Goal: Navigation & Orientation: Understand site structure

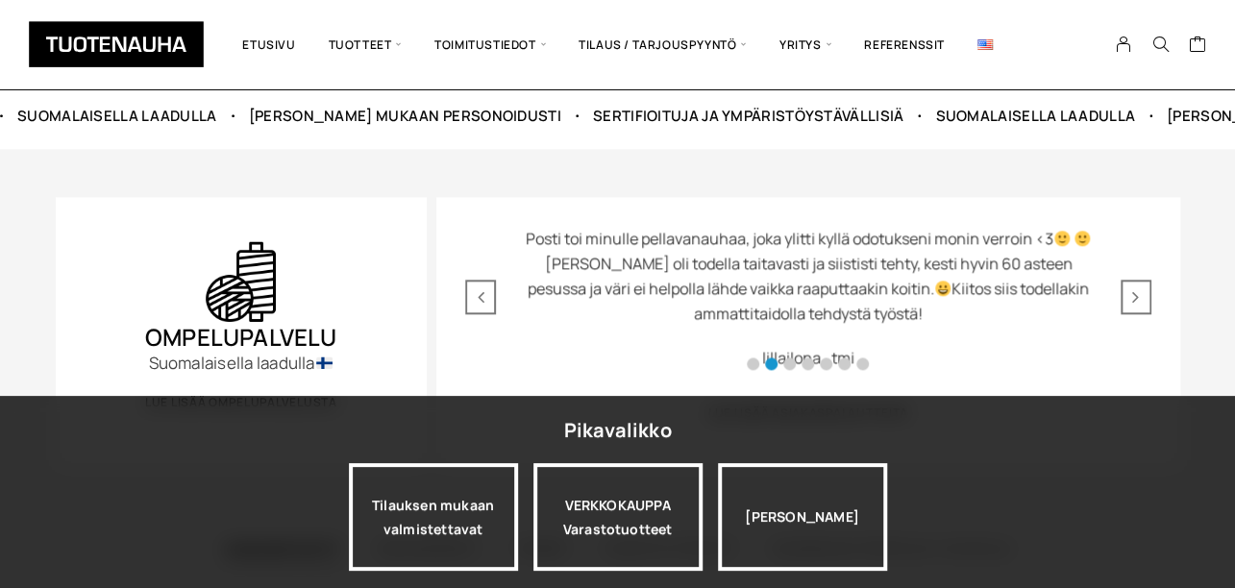
scroll to position [961, 0]
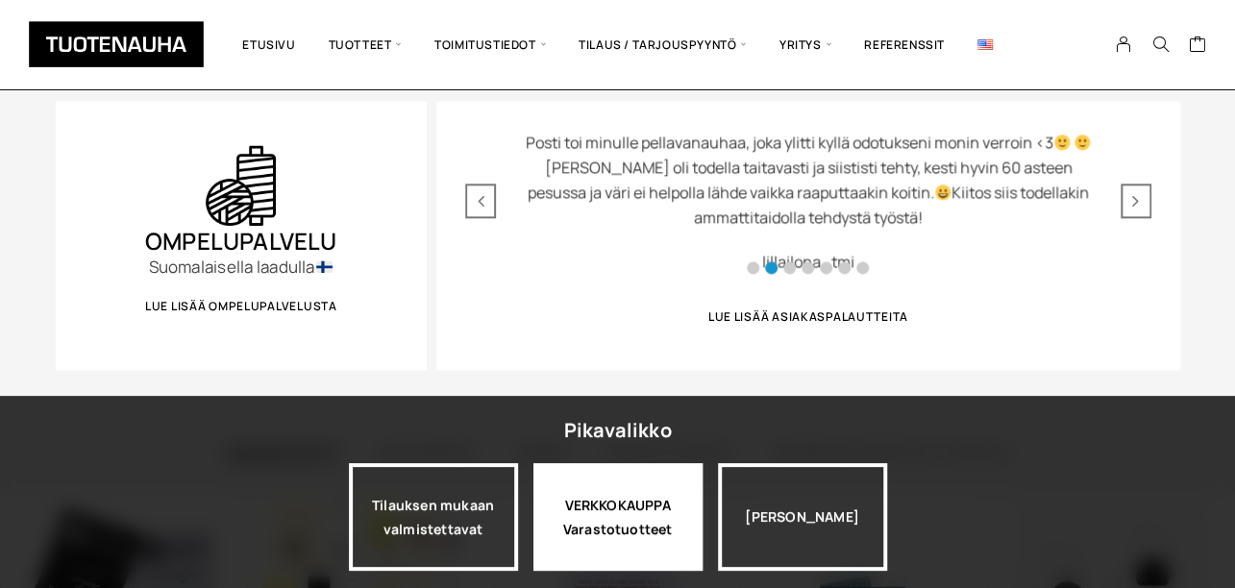
click at [630, 484] on div "VERKKOKAUPPA Varastotuotteet" at bounding box center [618, 517] width 169 height 108
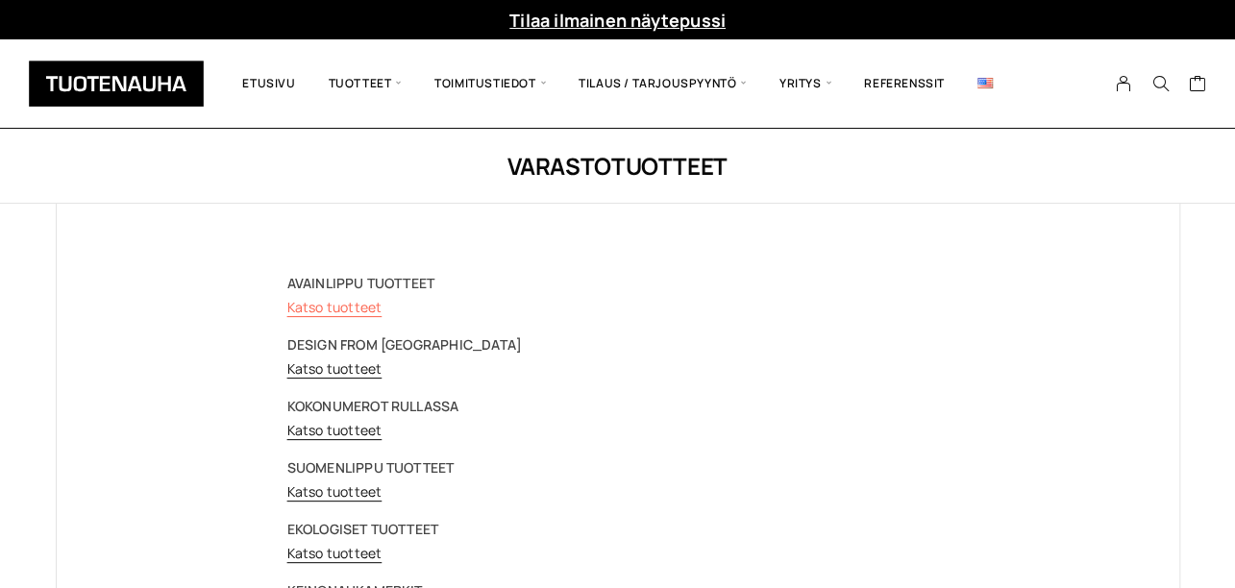
click at [349, 301] on link "Katso tuotteet" at bounding box center [334, 307] width 95 height 18
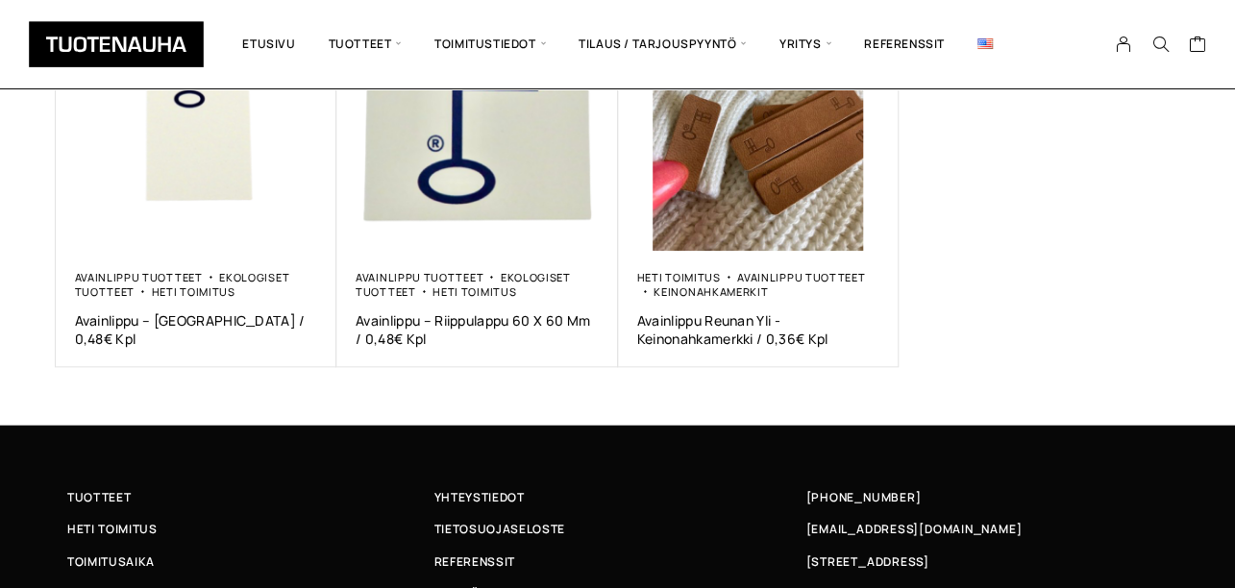
scroll to position [961, 0]
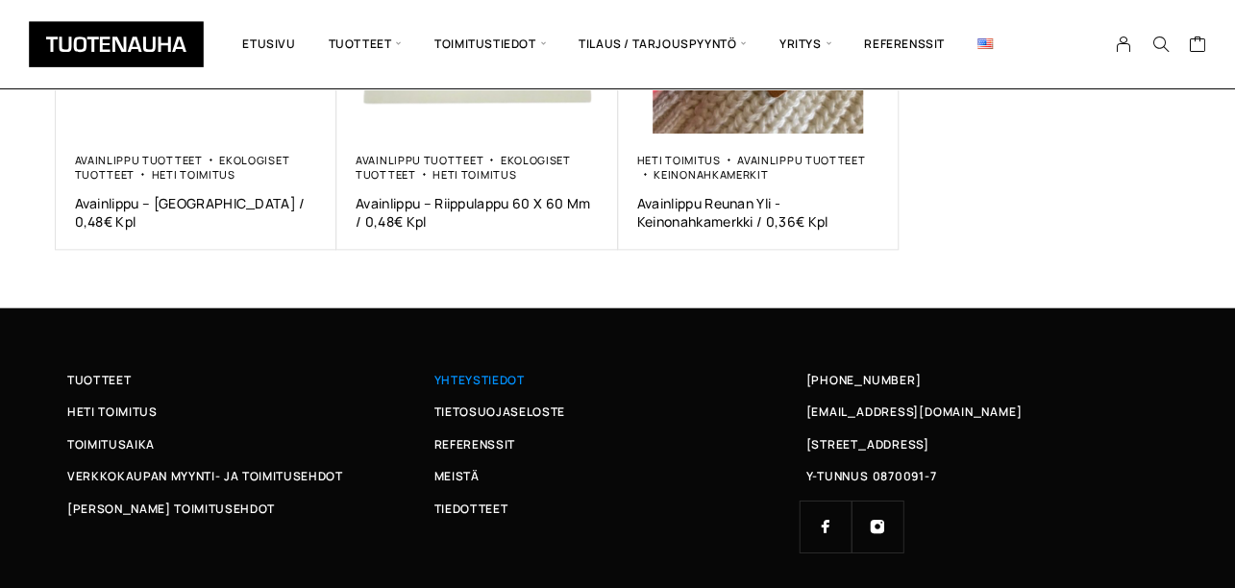
click at [476, 377] on span "Yhteystiedot" at bounding box center [479, 380] width 90 height 20
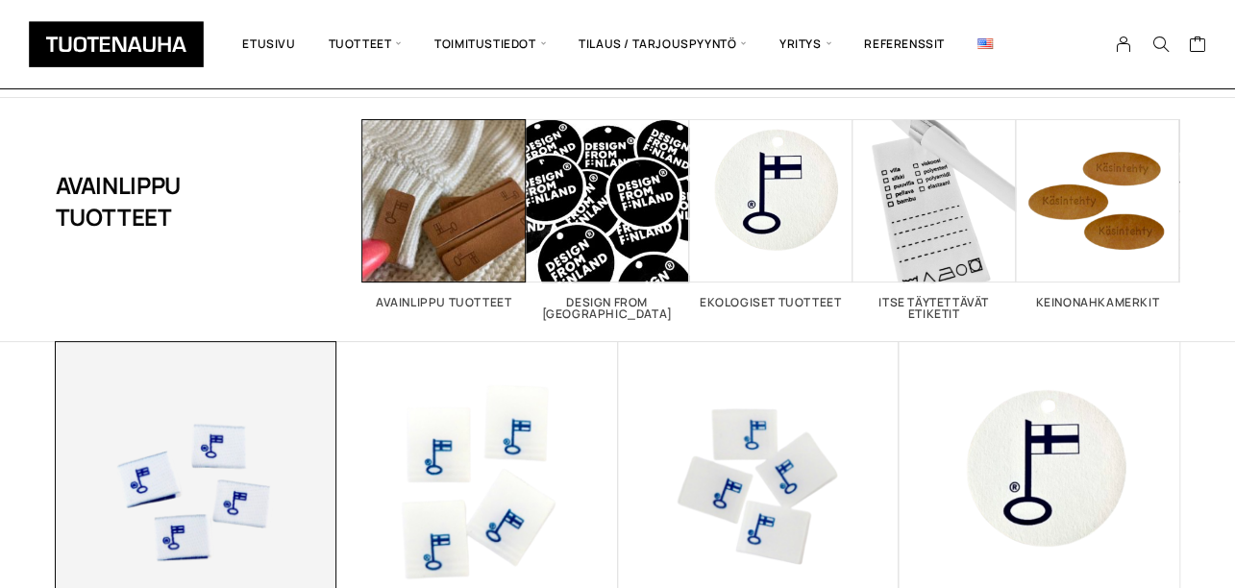
scroll to position [96, 0]
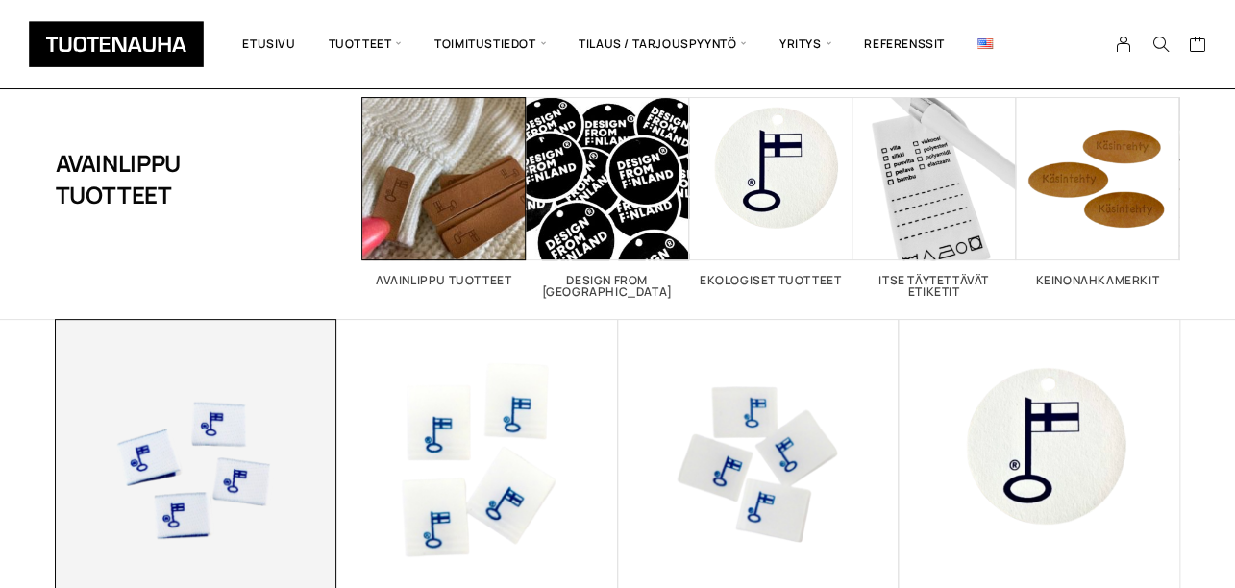
click at [234, 410] on img at bounding box center [197, 461] width 282 height 282
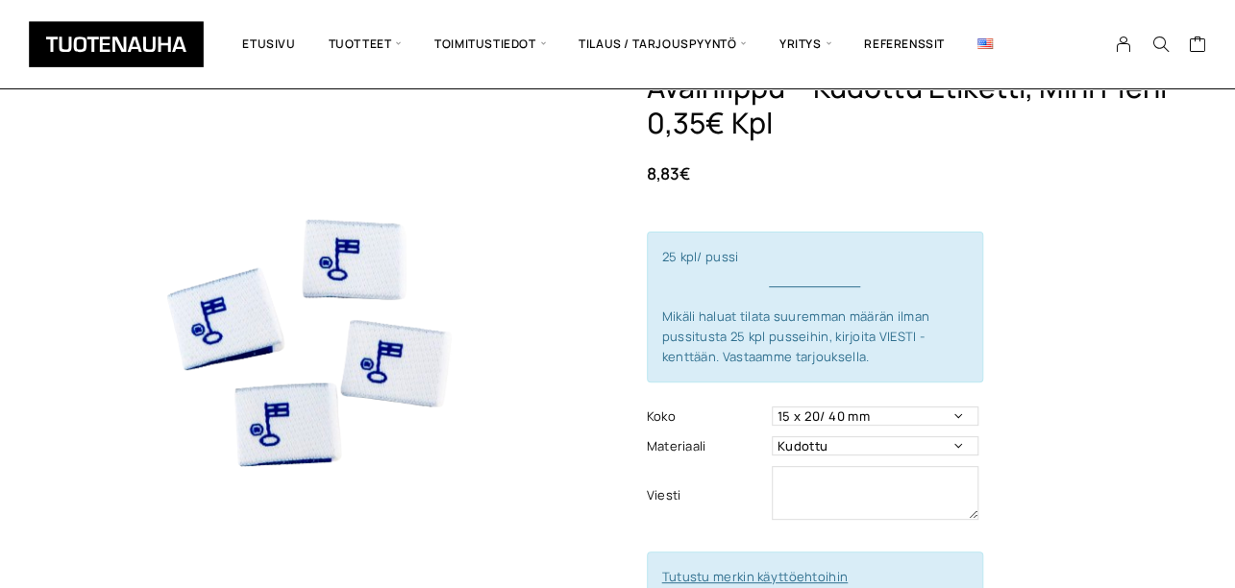
scroll to position [288, 0]
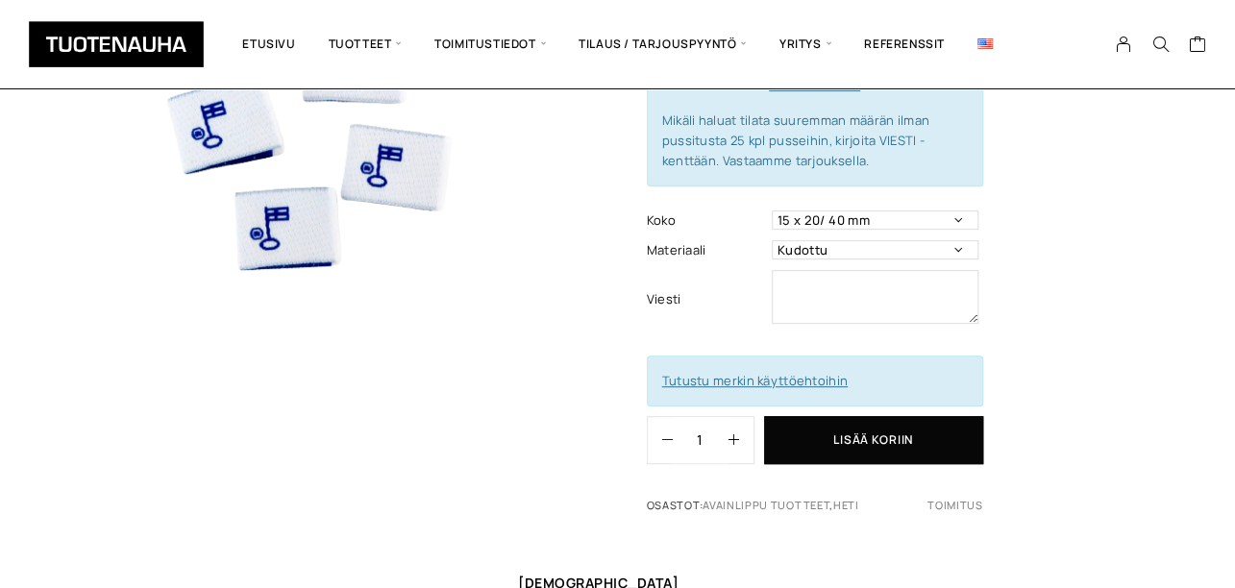
click at [715, 372] on link "Tutustu merkin käyttöehtoihin" at bounding box center [755, 380] width 186 height 17
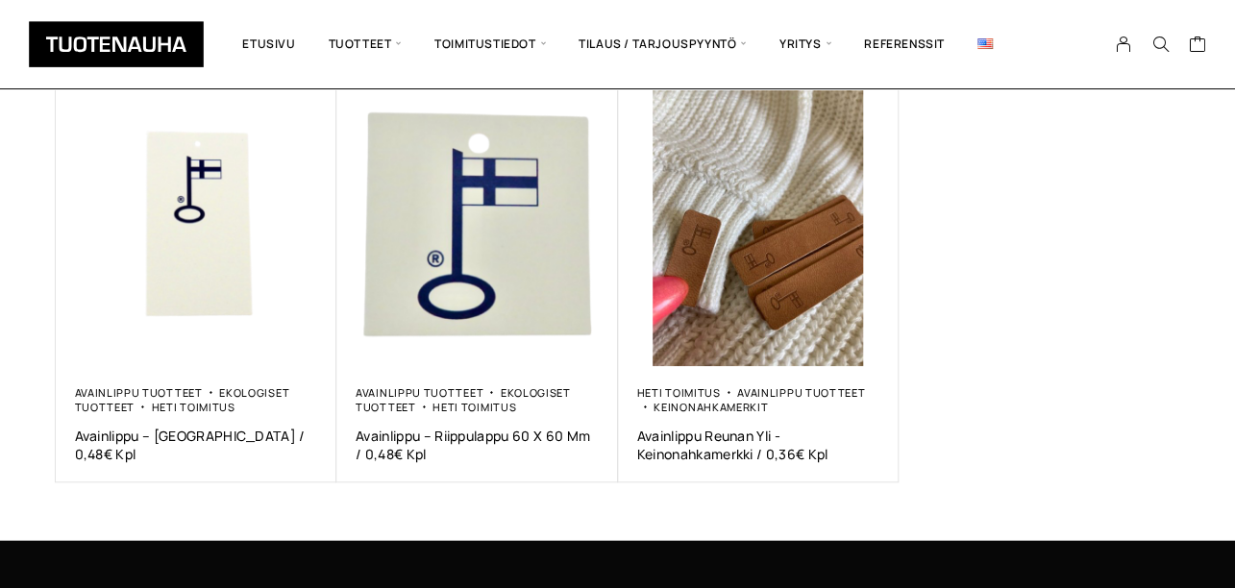
scroll to position [728, 0]
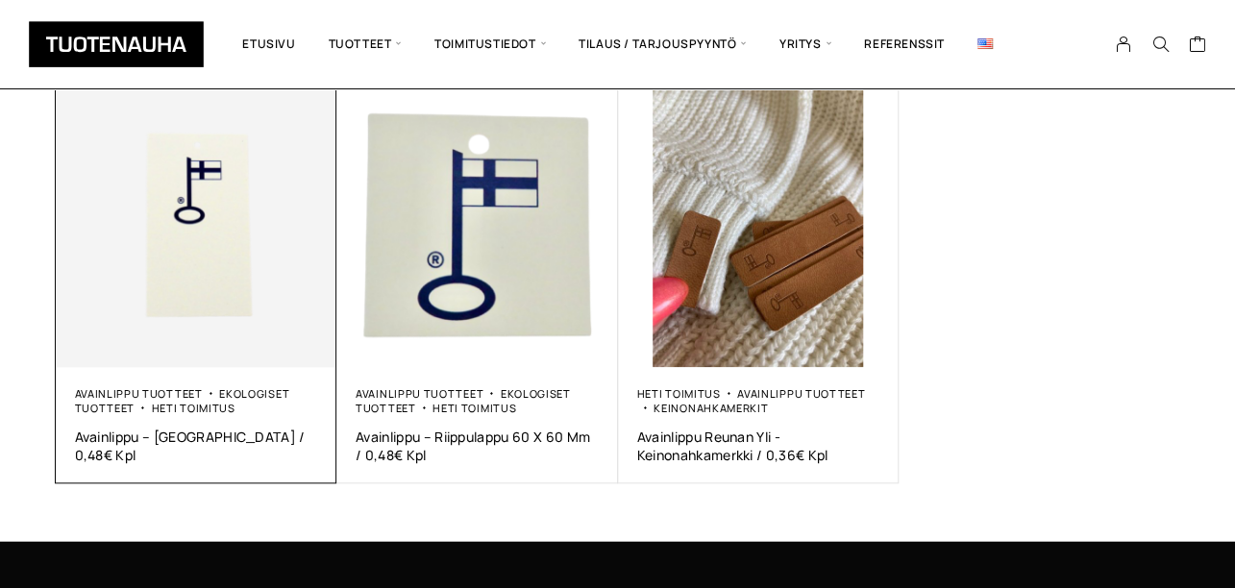
click at [237, 177] on img at bounding box center [197, 227] width 282 height 282
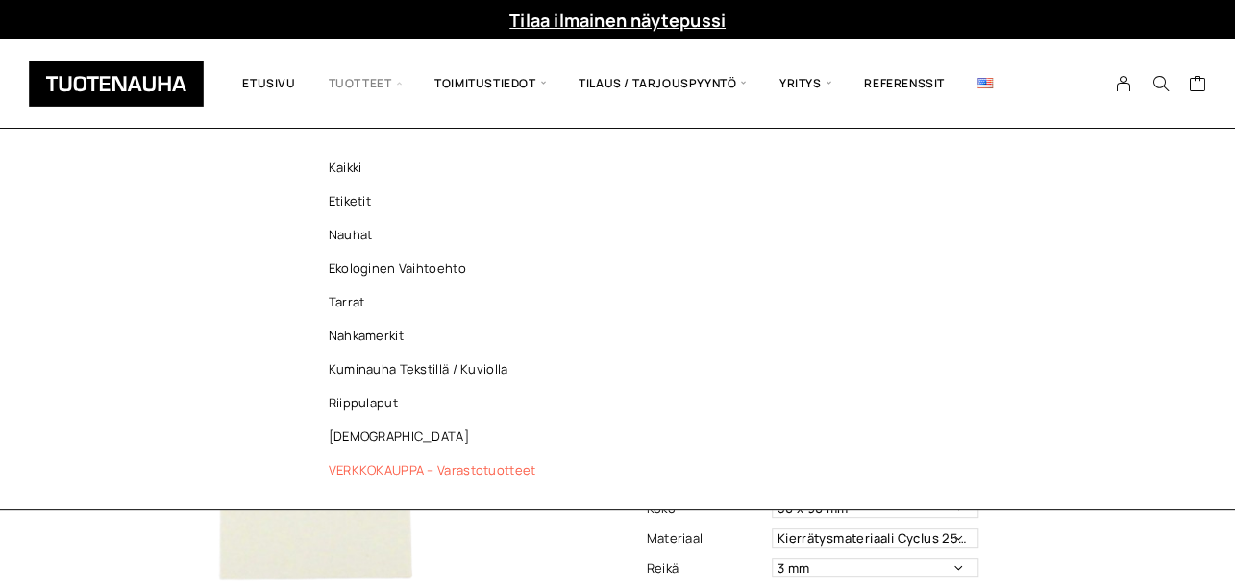
click at [351, 469] on link "VERKKOKAUPPA – Varastotuotteet" at bounding box center [437, 471] width 279 height 34
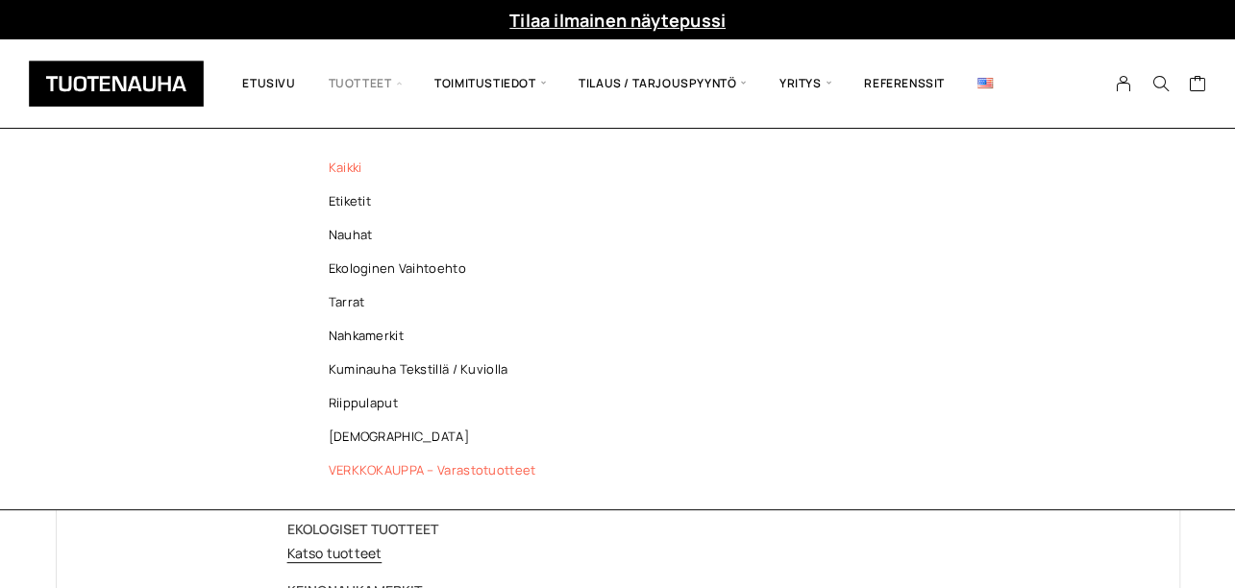
click at [355, 161] on link "Kaikki" at bounding box center [437, 168] width 279 height 34
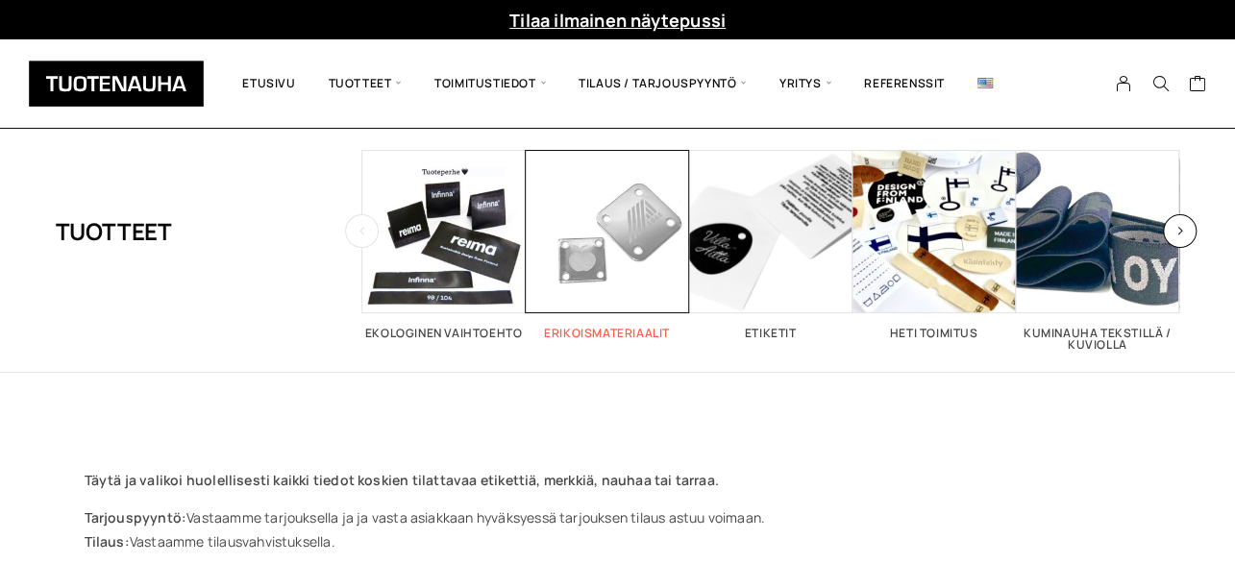
click at [605, 235] on span "Visit product category Erikoismateriaalit" at bounding box center [607, 231] width 163 height 163
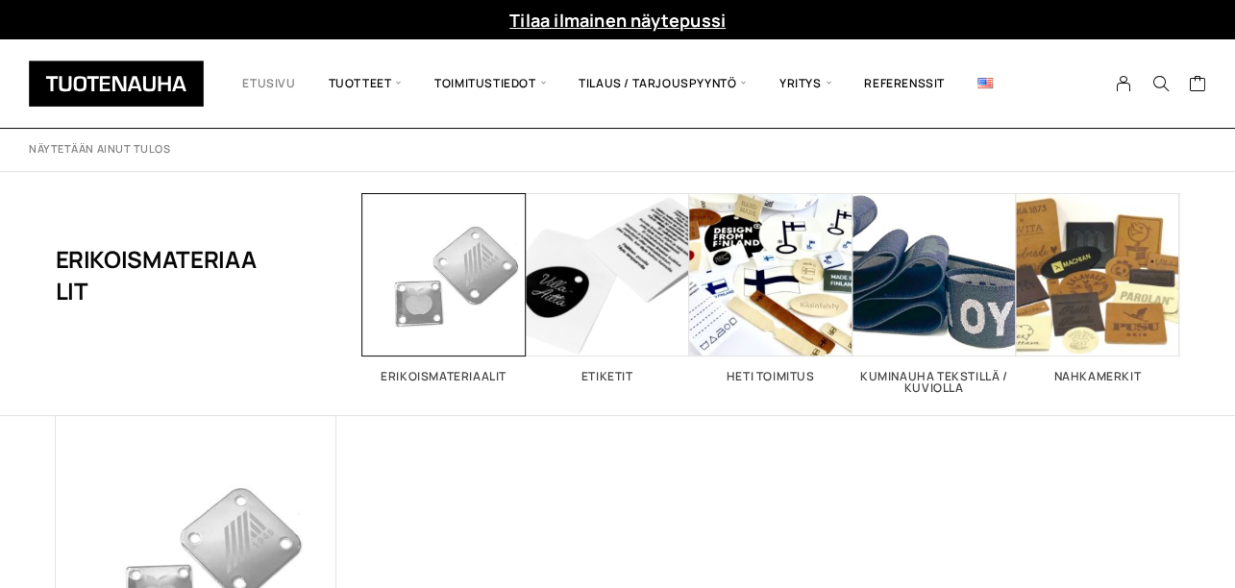
click at [257, 79] on link "Etusivu" at bounding box center [269, 84] width 86 height 60
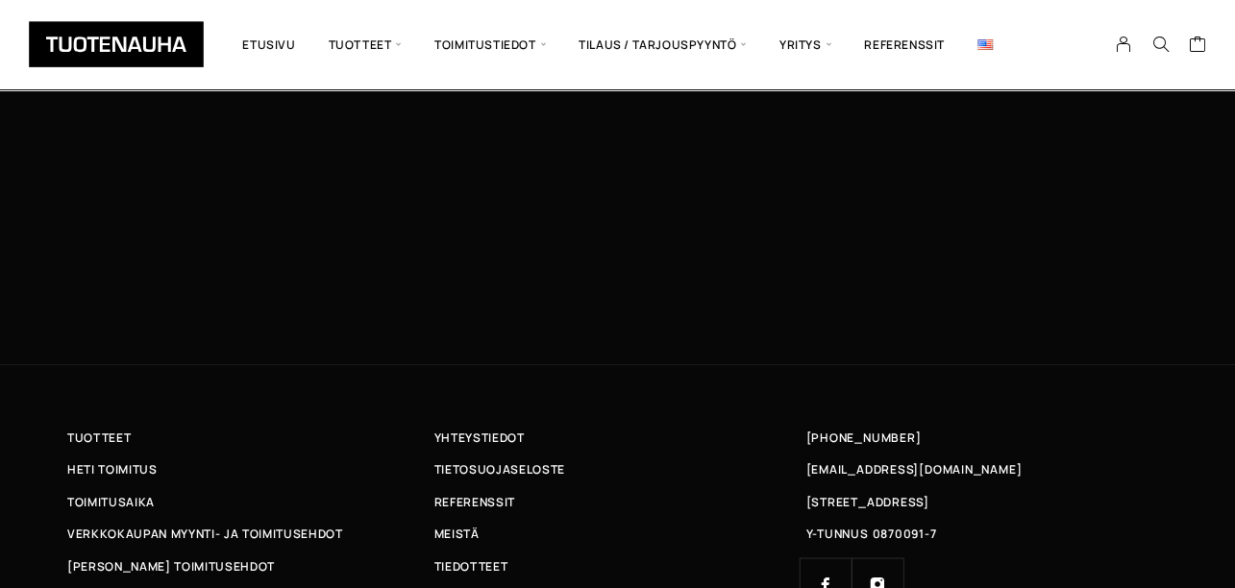
scroll to position [6195, 0]
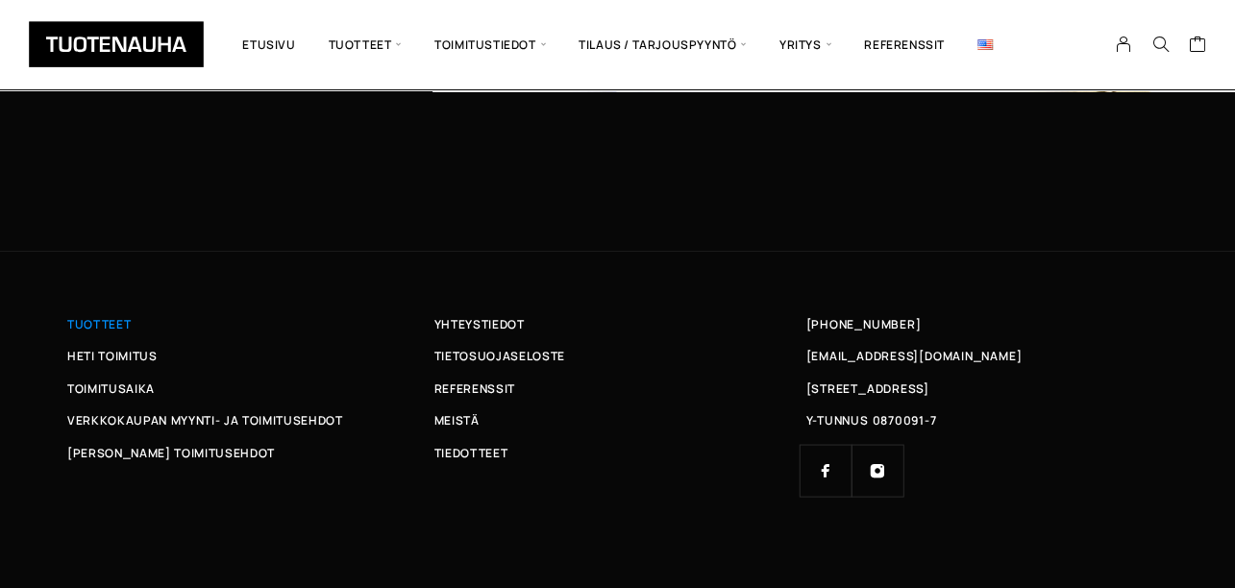
click at [110, 321] on span "Tuotteet" at bounding box center [98, 324] width 63 height 20
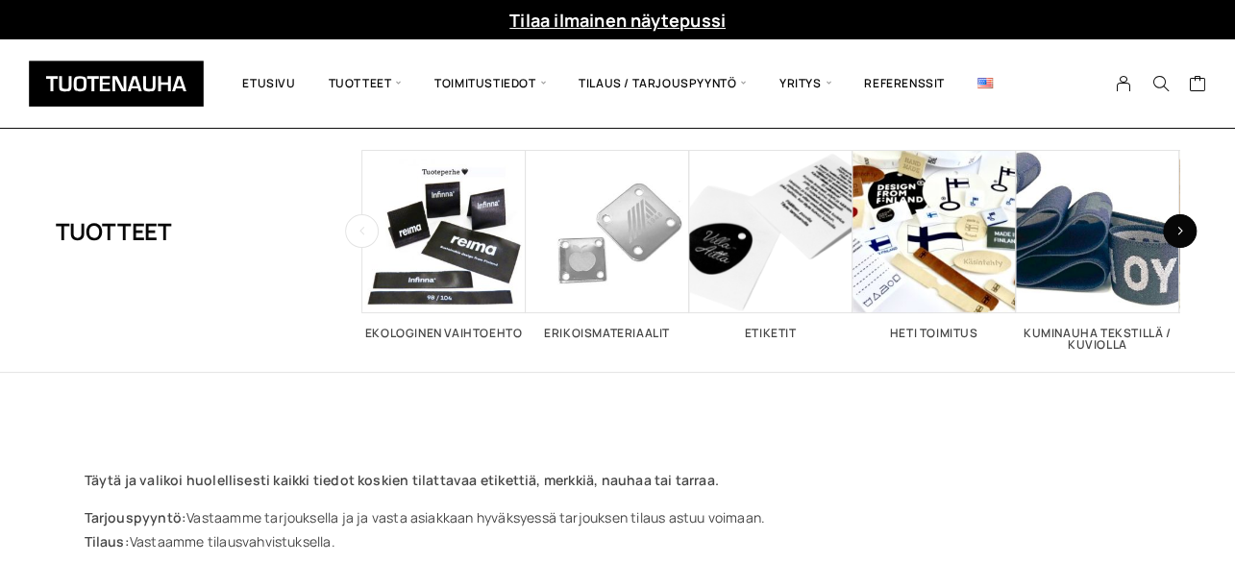
click at [1178, 230] on icon "button" at bounding box center [1181, 231] width 8 height 11
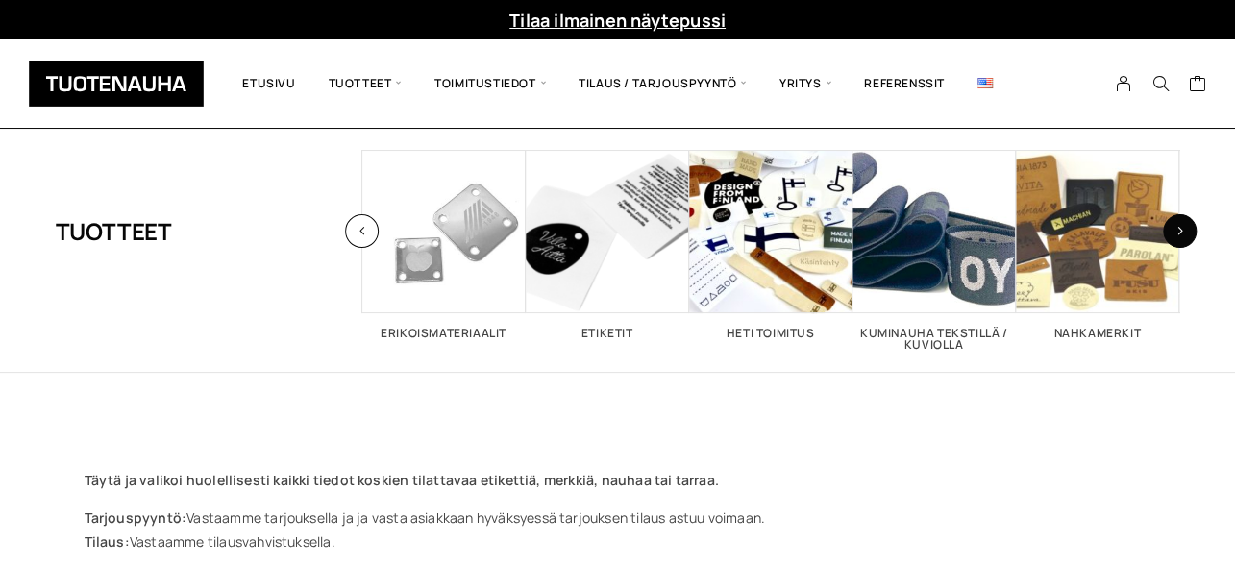
click at [1178, 230] on icon "button" at bounding box center [1181, 231] width 8 height 11
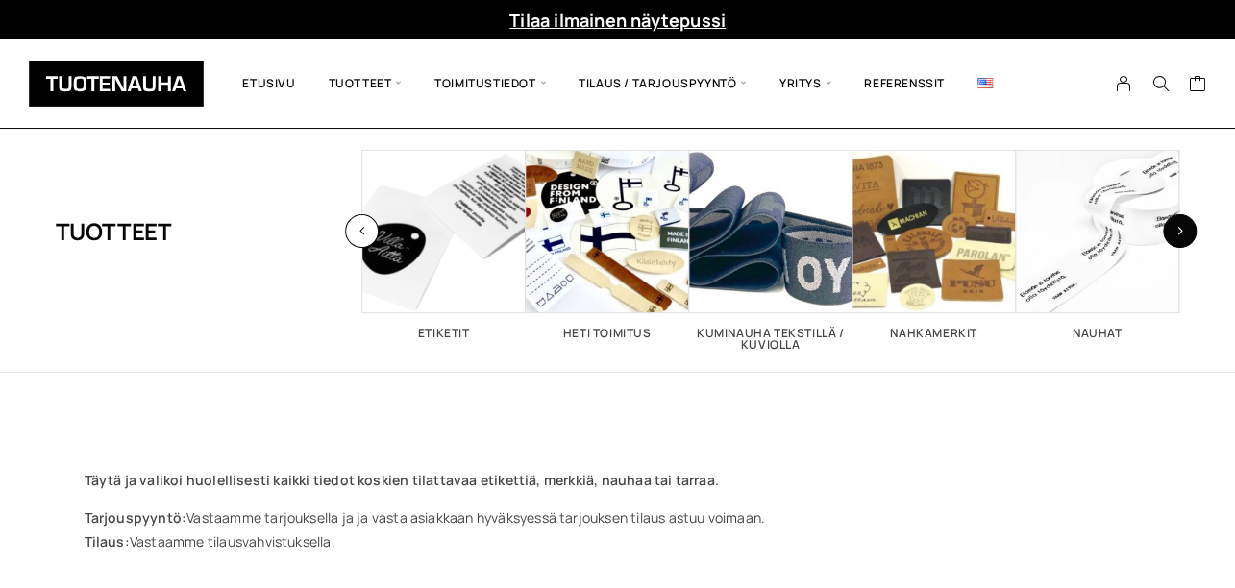
click at [1178, 230] on icon "button" at bounding box center [1181, 231] width 8 height 11
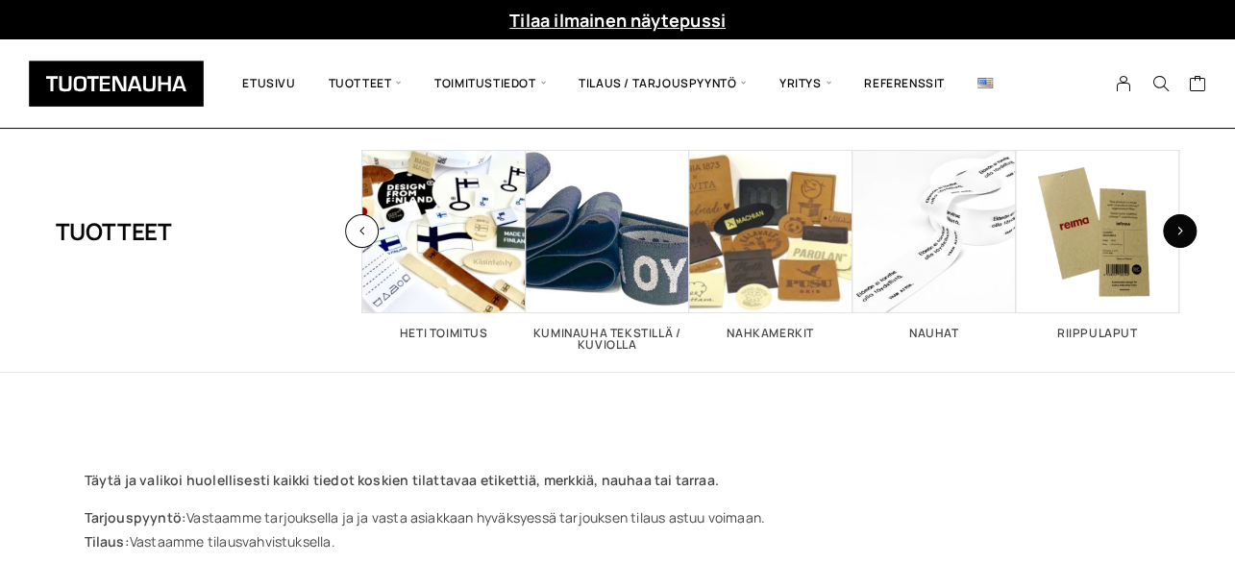
click at [1178, 230] on icon "button" at bounding box center [1181, 231] width 8 height 11
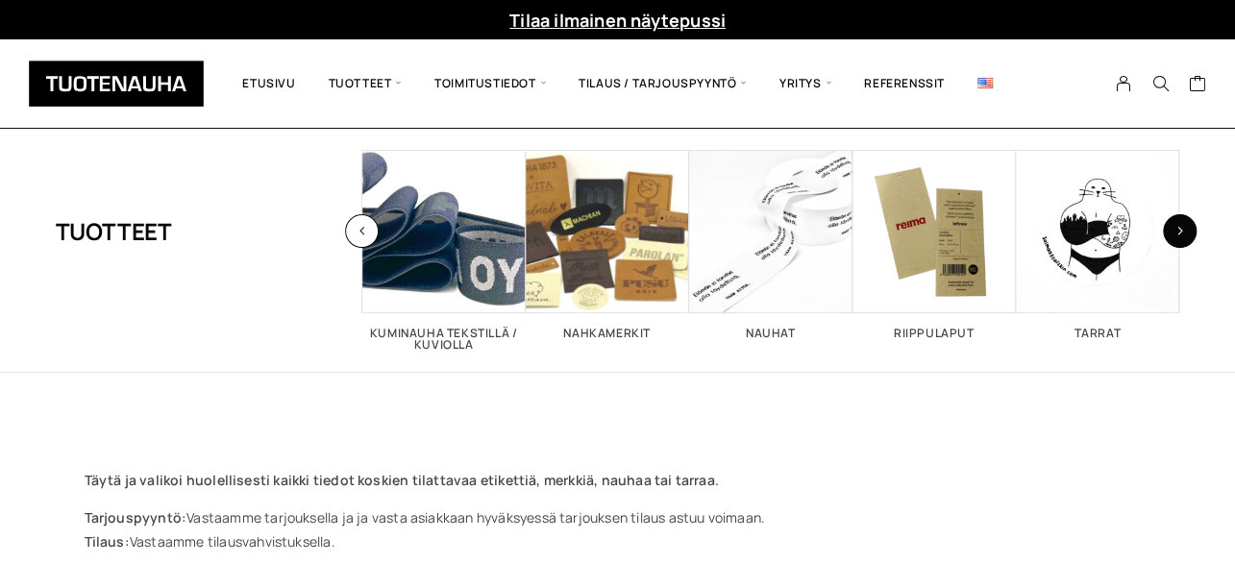
click at [1178, 230] on icon "button" at bounding box center [1181, 231] width 8 height 11
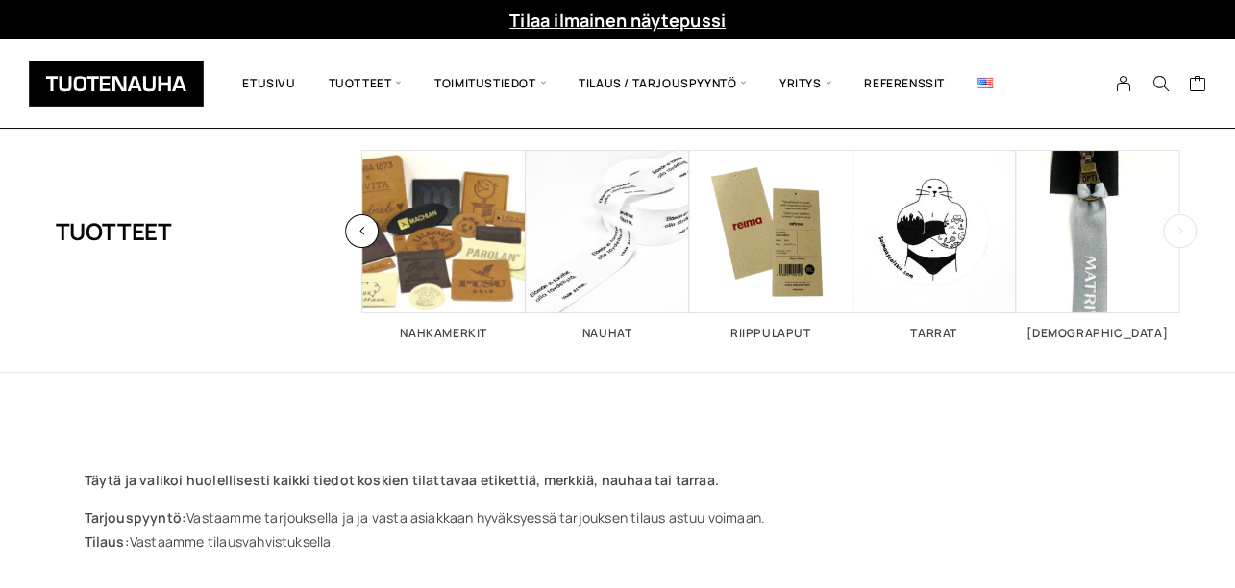
click at [1178, 230] on icon "button" at bounding box center [1181, 231] width 8 height 11
click at [365, 225] on button "button" at bounding box center [362, 231] width 34 height 34
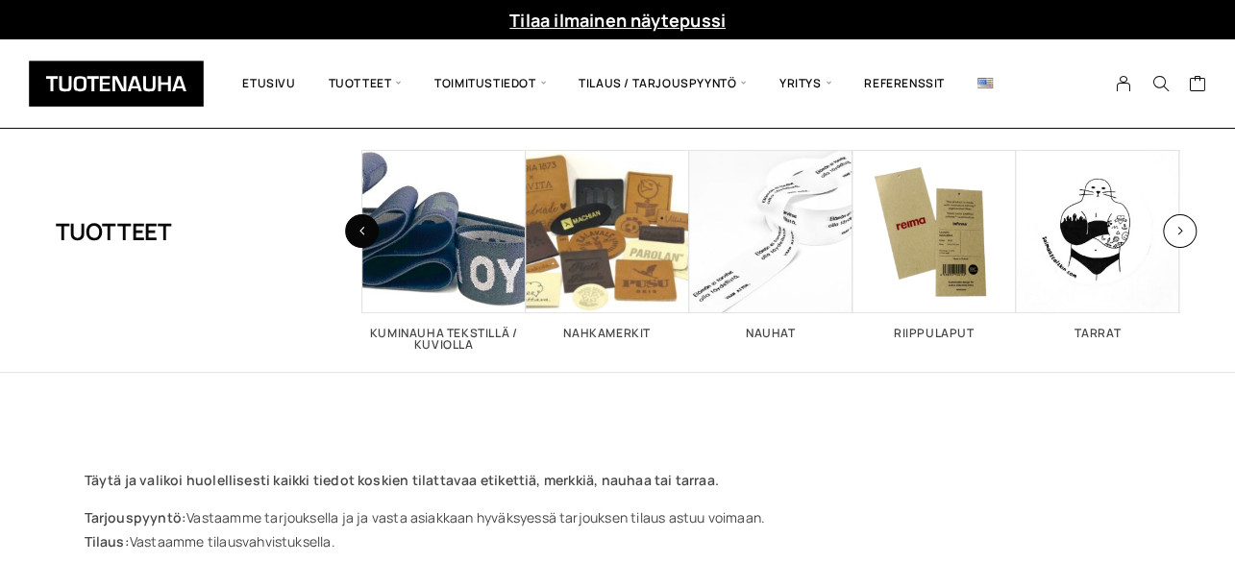
click at [365, 225] on button "button" at bounding box center [362, 231] width 34 height 34
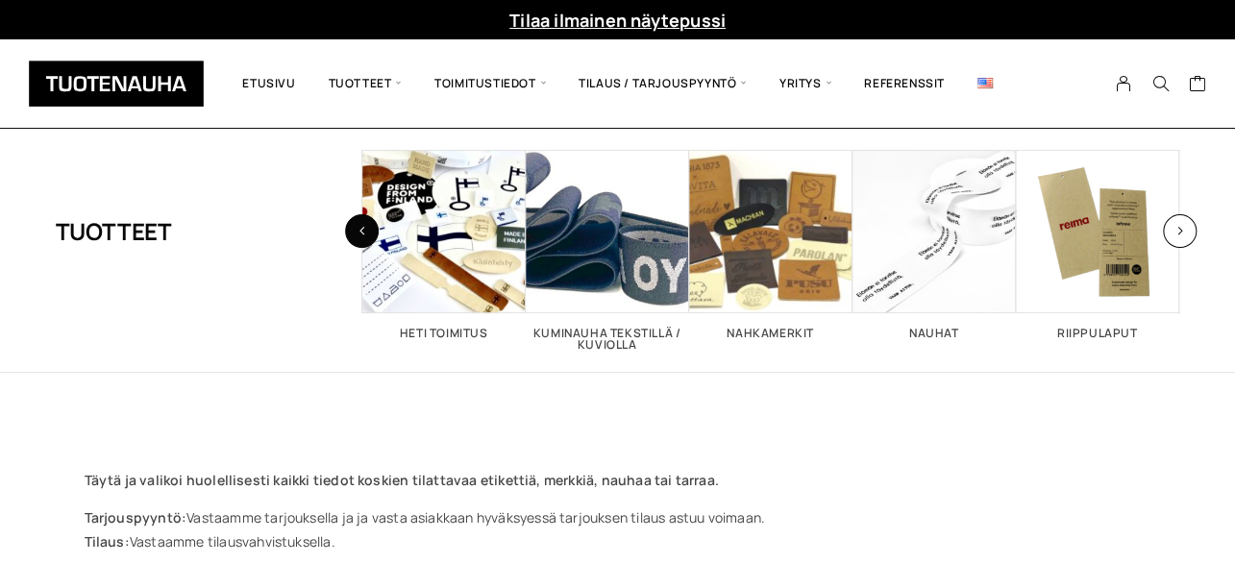
click at [365, 225] on button "button" at bounding box center [362, 231] width 34 height 34
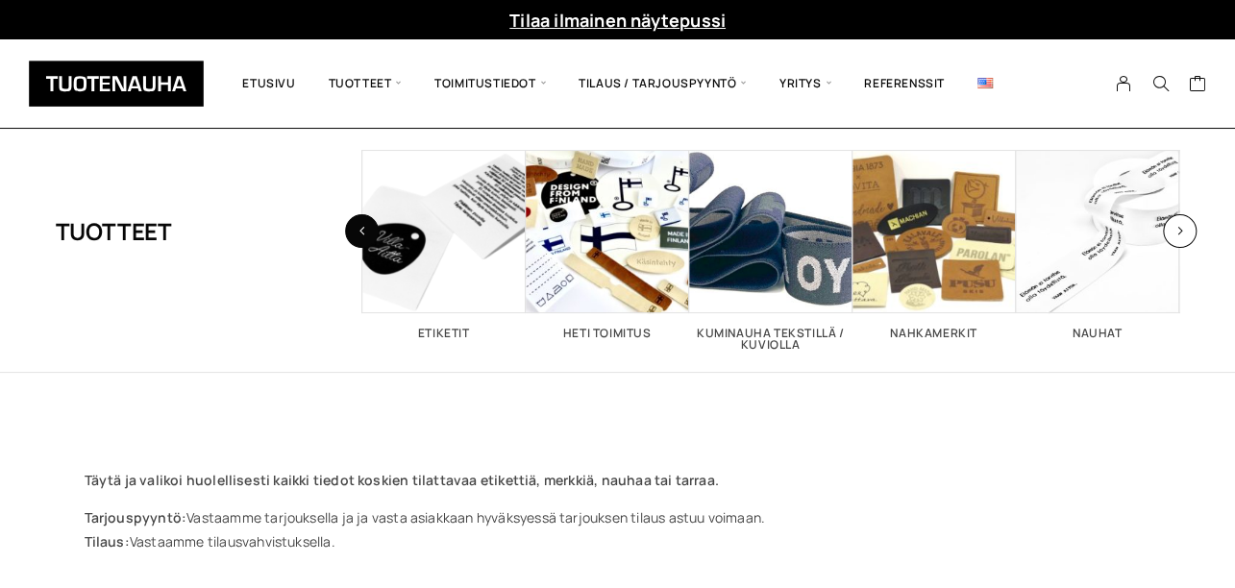
click at [365, 225] on button "button" at bounding box center [362, 231] width 34 height 34
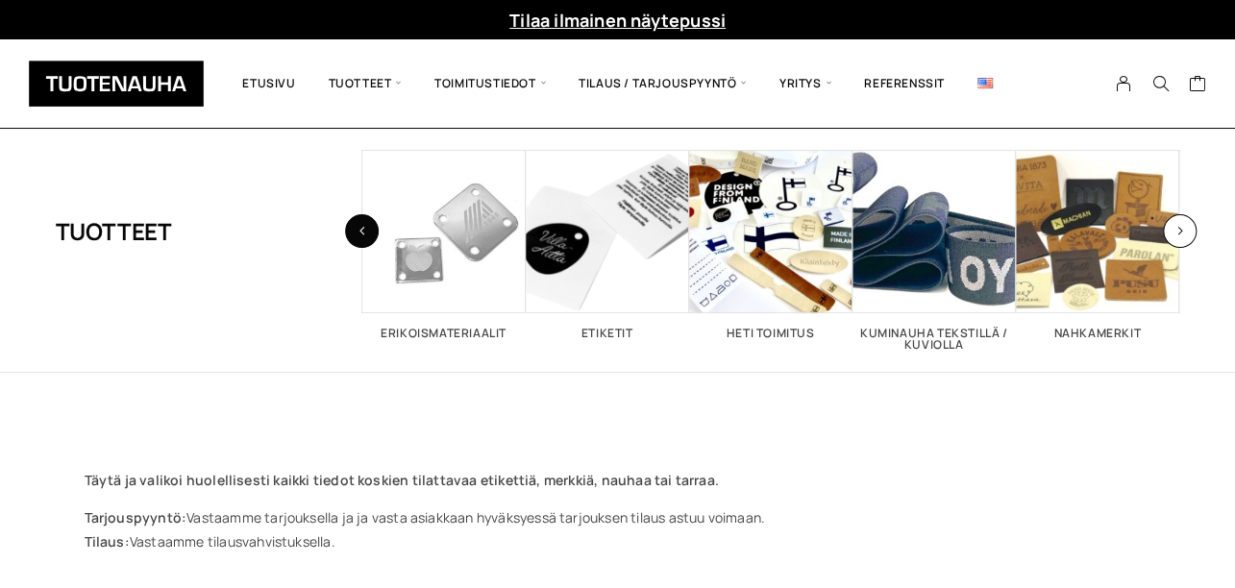
click at [365, 225] on button "button" at bounding box center [362, 231] width 34 height 34
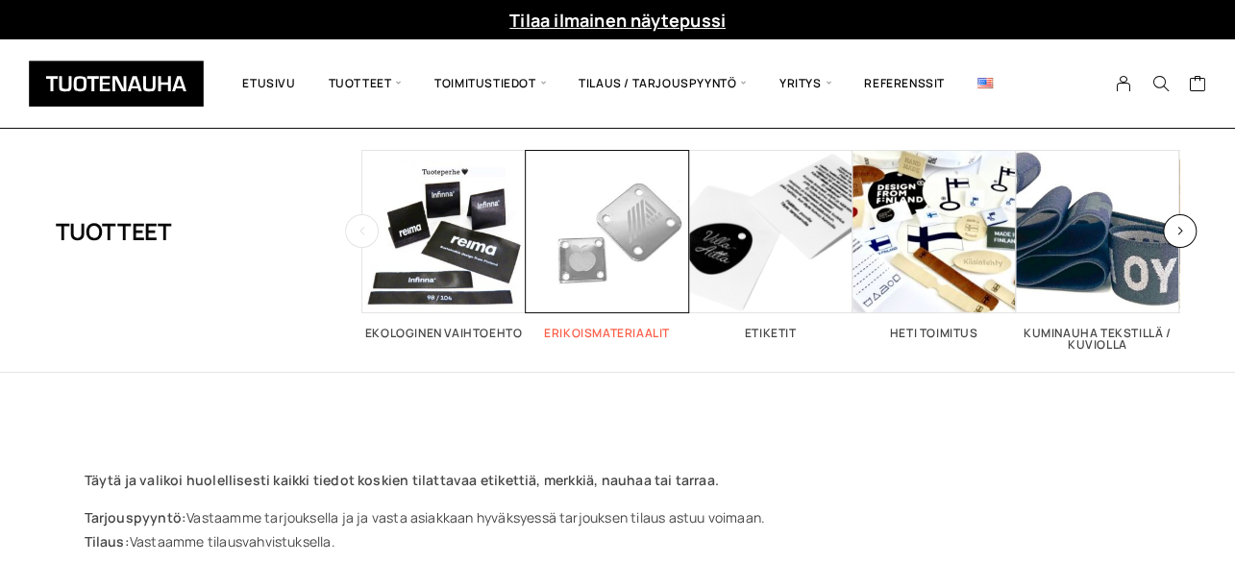
click at [588, 220] on span "Visit product category Erikoismateriaalit" at bounding box center [607, 231] width 163 height 163
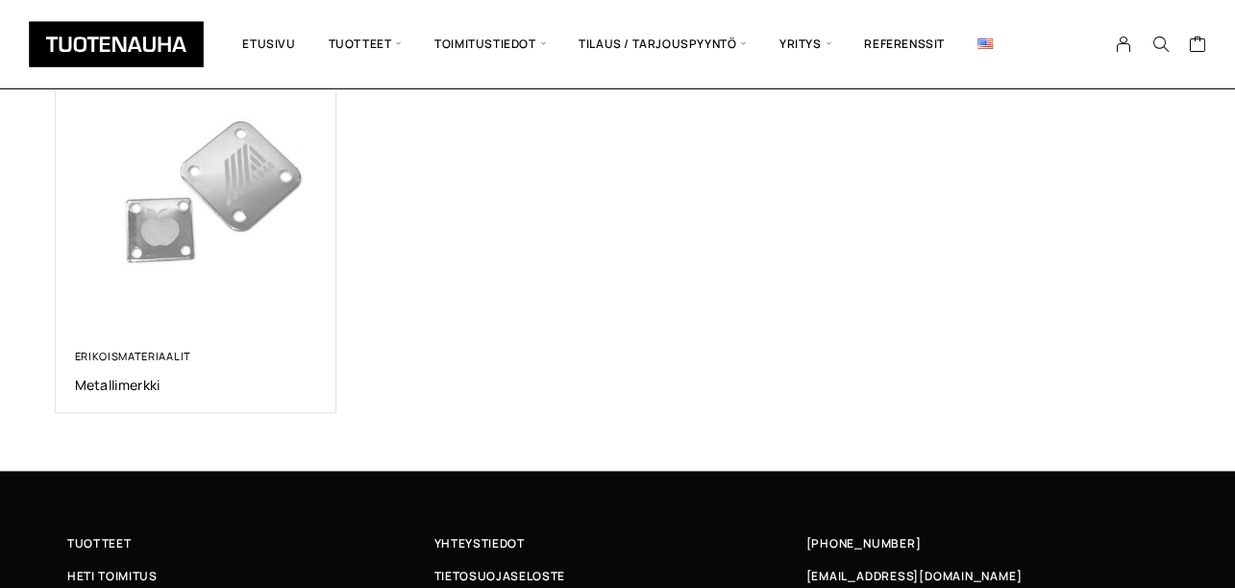
scroll to position [385, 0]
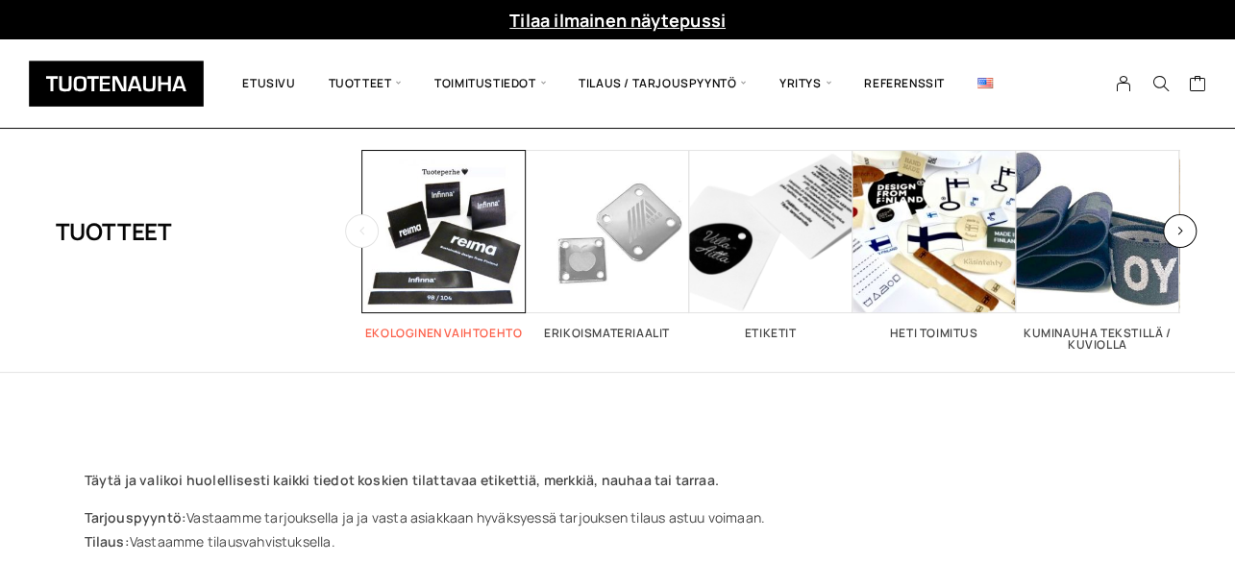
click at [431, 219] on span "Visit product category Ekologinen vaihtoehto" at bounding box center [443, 231] width 163 height 163
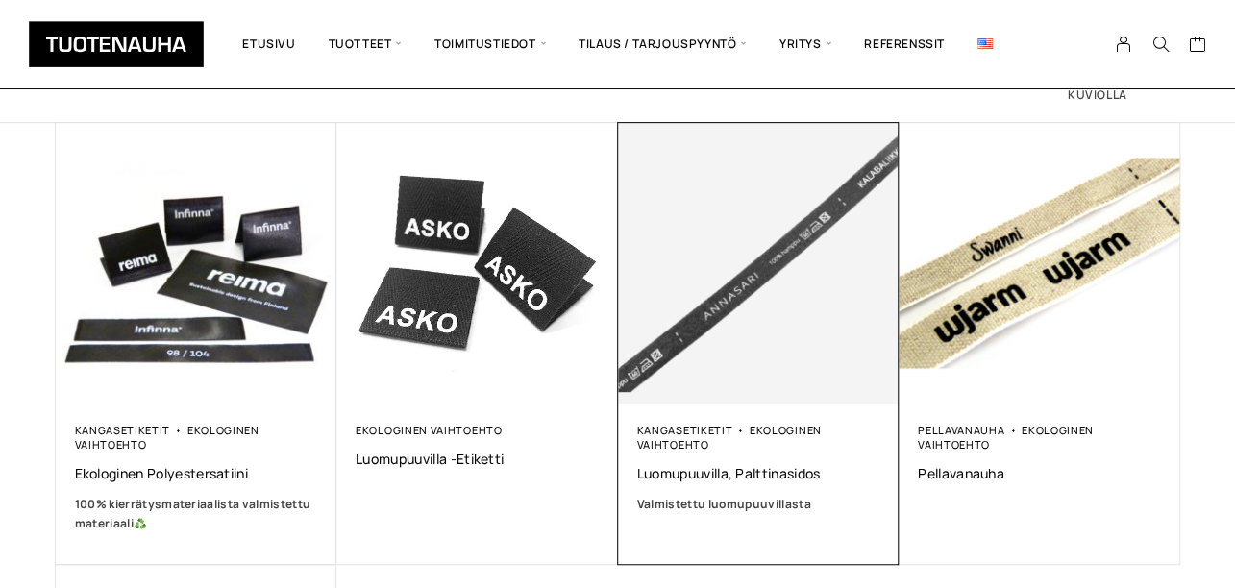
scroll to position [260, 0]
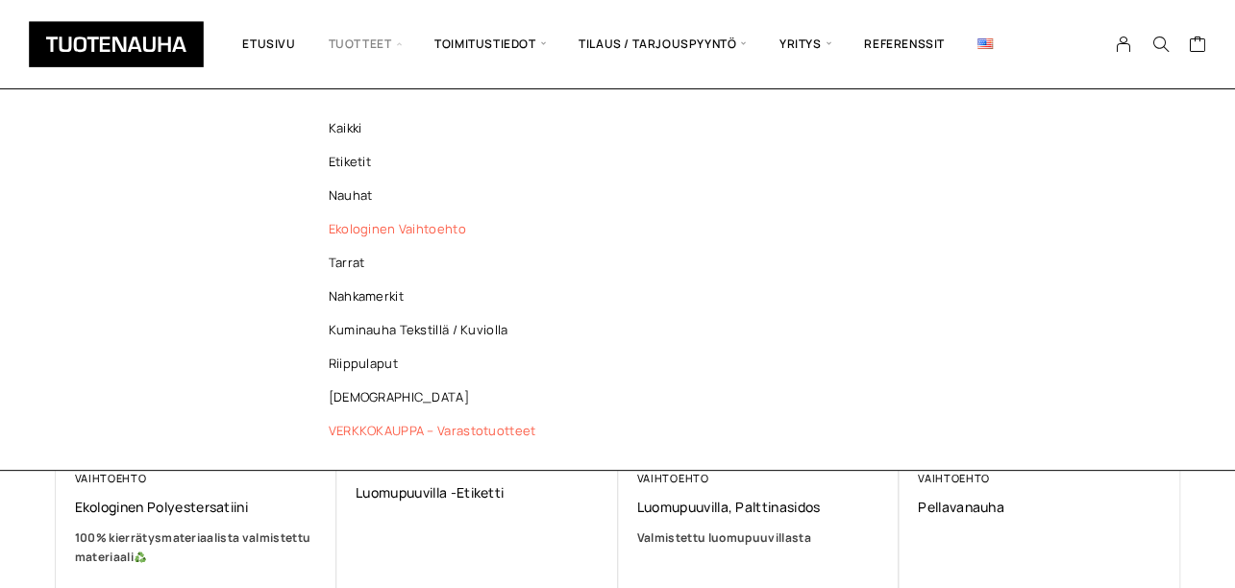
click at [374, 424] on link "VERKKOKAUPPA – Varastotuotteet" at bounding box center [437, 431] width 279 height 34
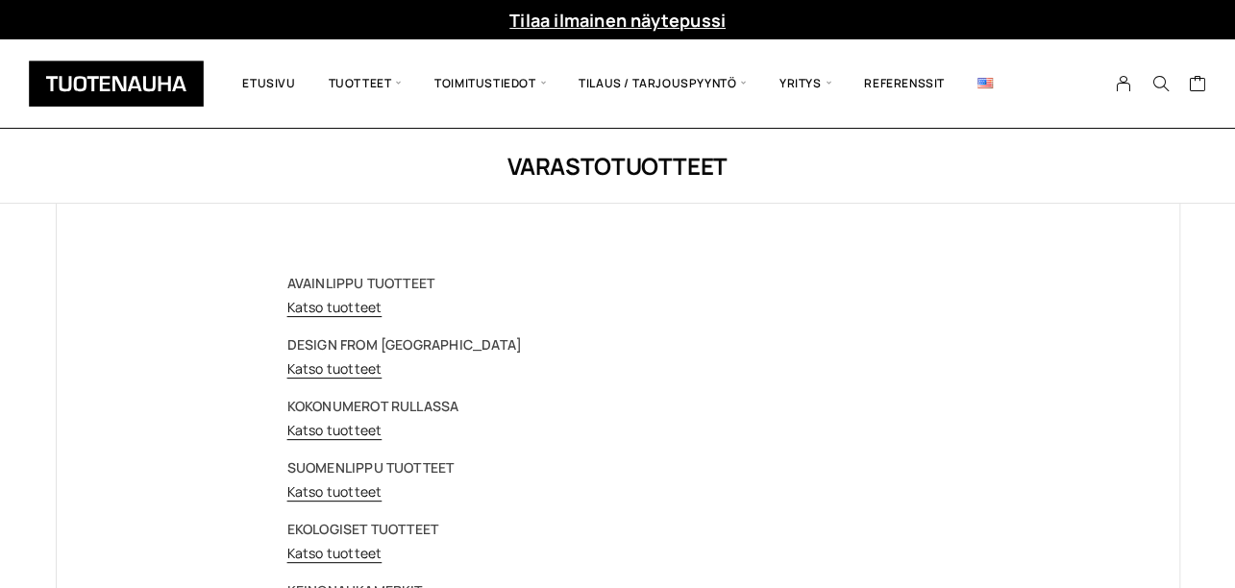
click at [136, 78] on img at bounding box center [116, 84] width 175 height 46
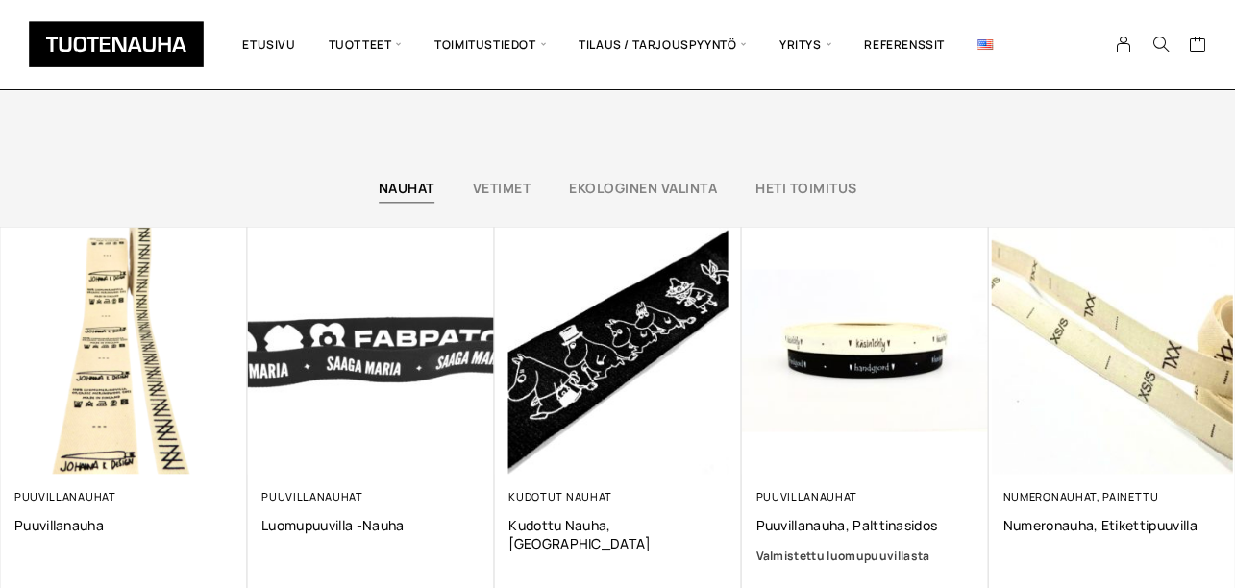
scroll to position [4710, 0]
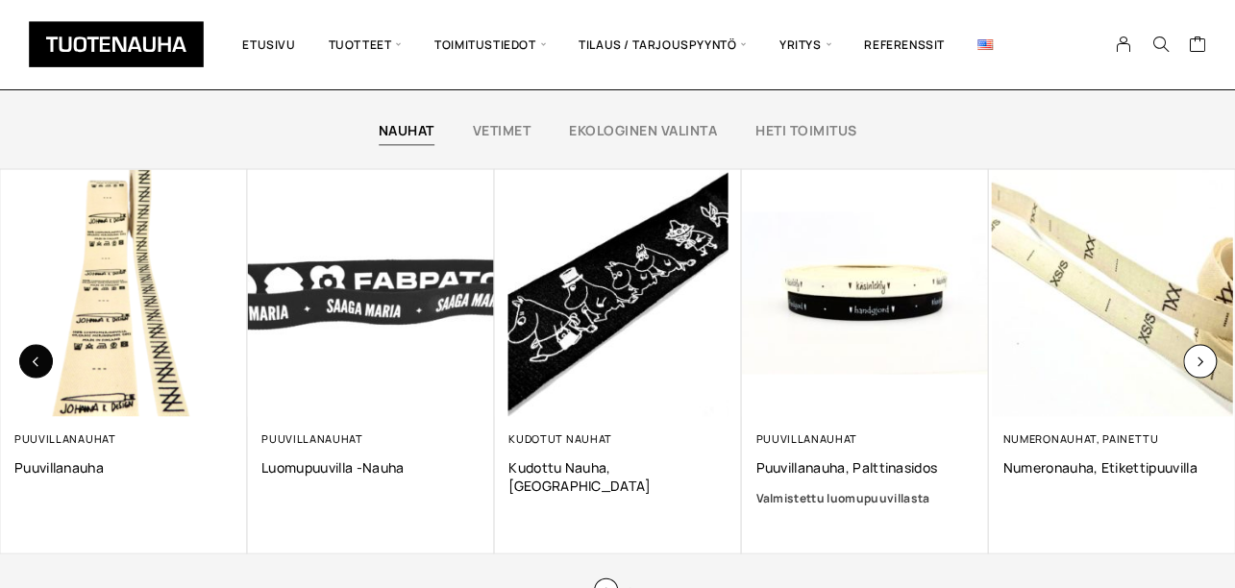
click at [40, 360] on icon "button" at bounding box center [36, 361] width 11 height 11
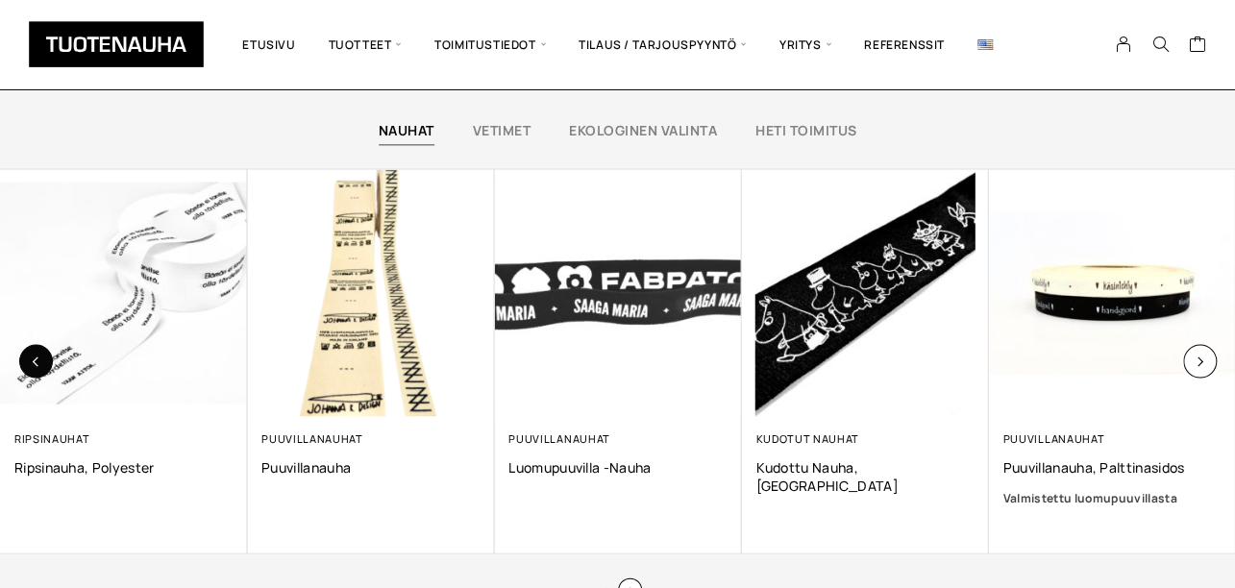
click at [40, 360] on icon "button" at bounding box center [36, 361] width 11 height 11
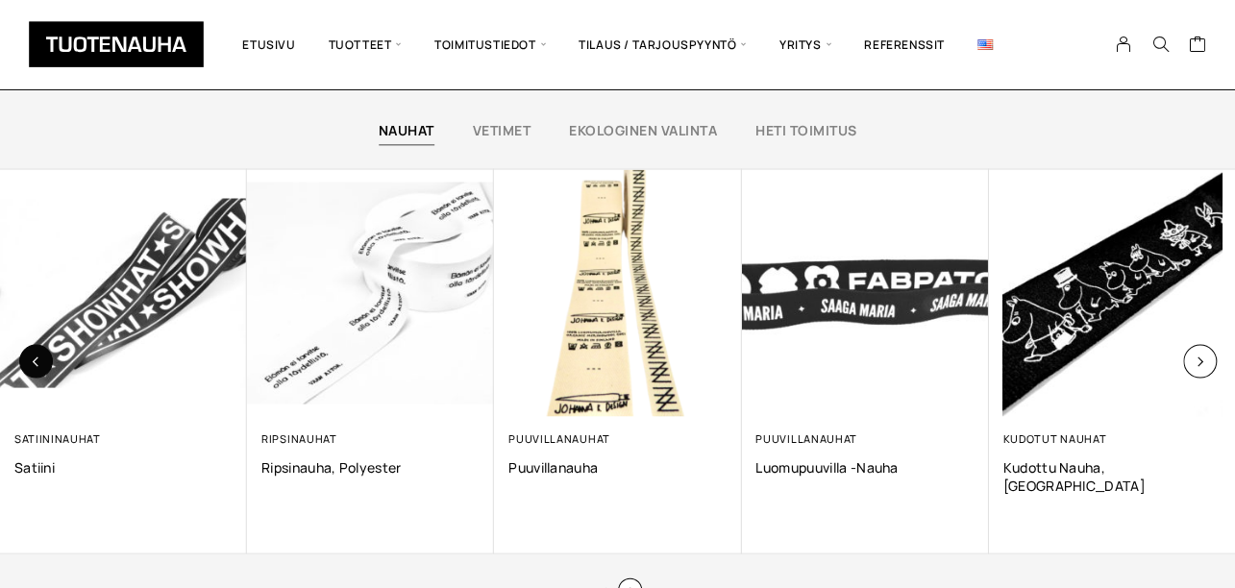
click at [40, 360] on icon "button" at bounding box center [36, 361] width 11 height 11
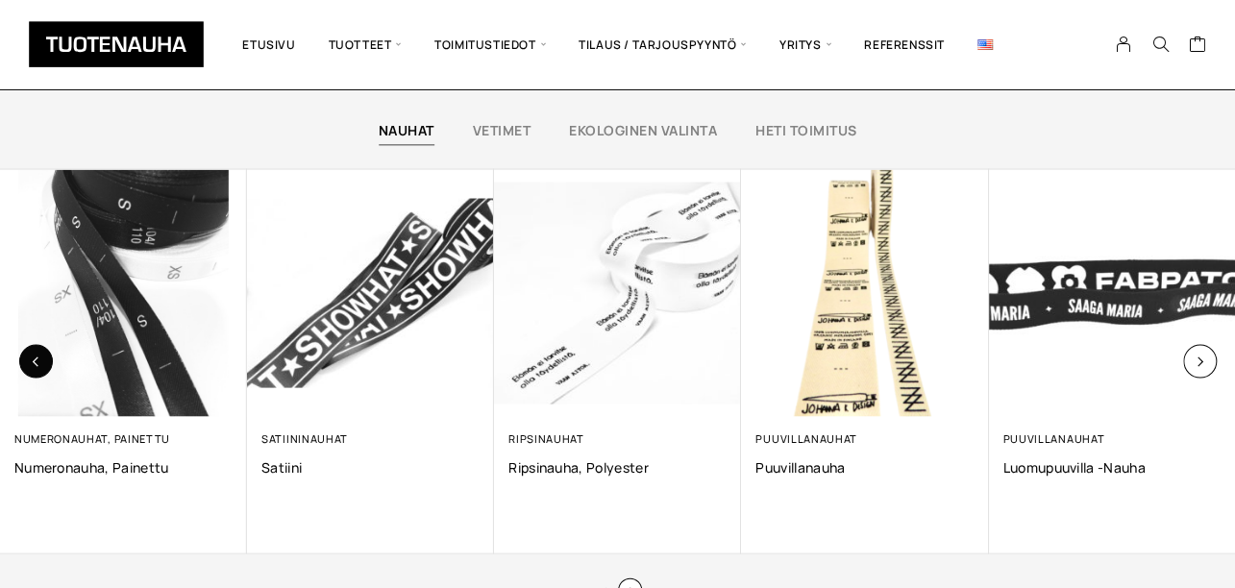
click at [40, 360] on icon "button" at bounding box center [36, 361] width 11 height 11
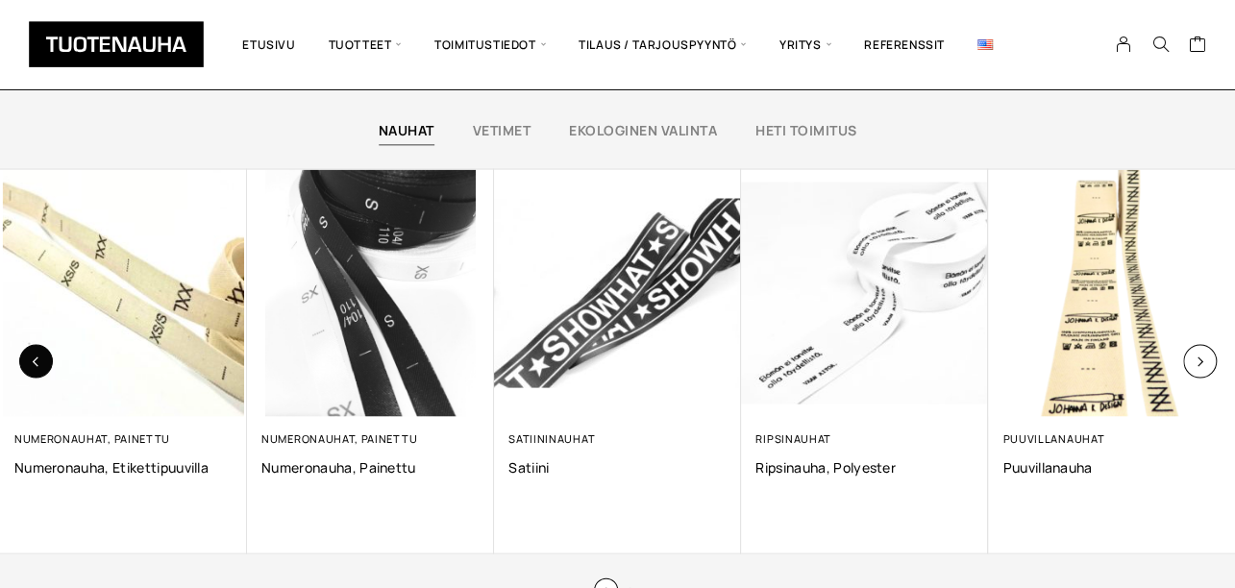
click at [40, 360] on icon "button" at bounding box center [36, 361] width 11 height 11
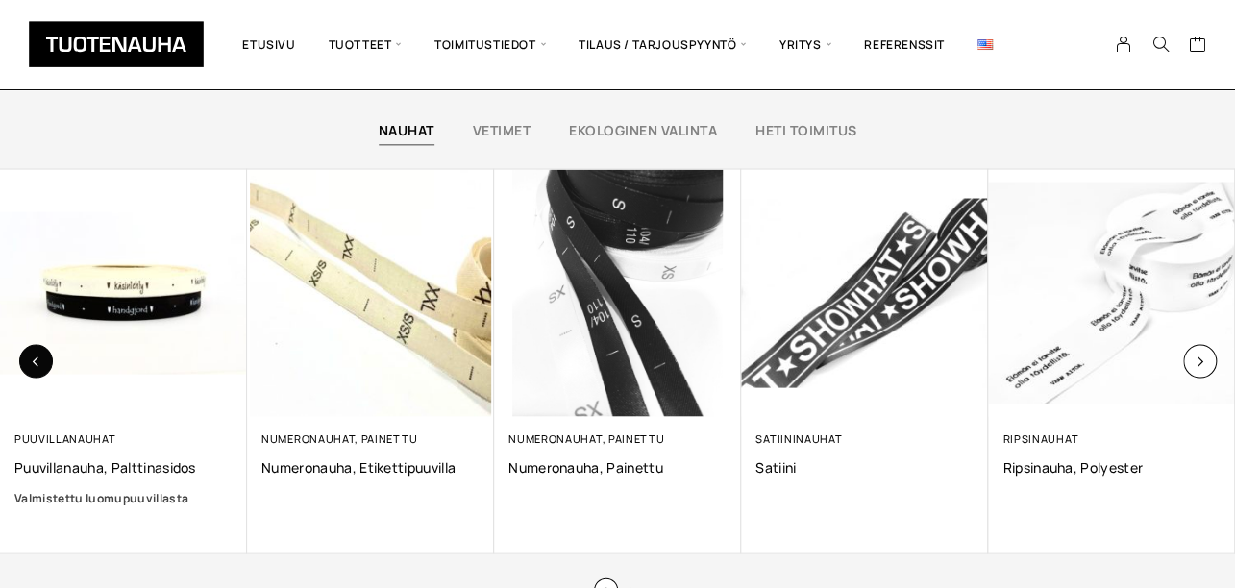
click at [40, 360] on icon "button" at bounding box center [36, 361] width 11 height 11
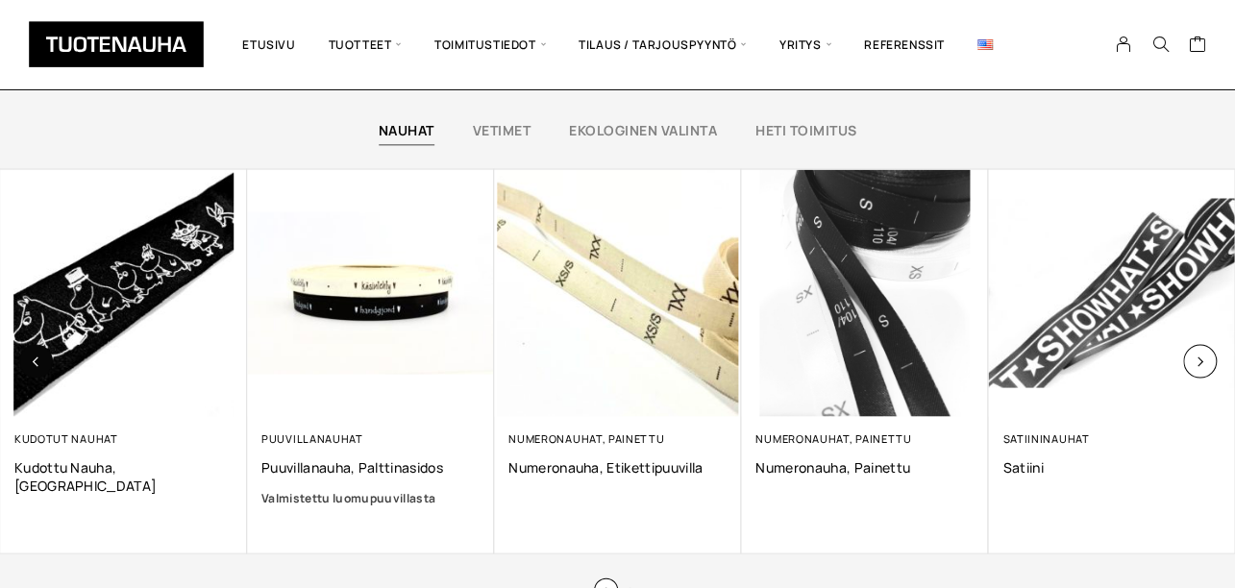
click at [40, 360] on icon "button" at bounding box center [36, 361] width 11 height 11
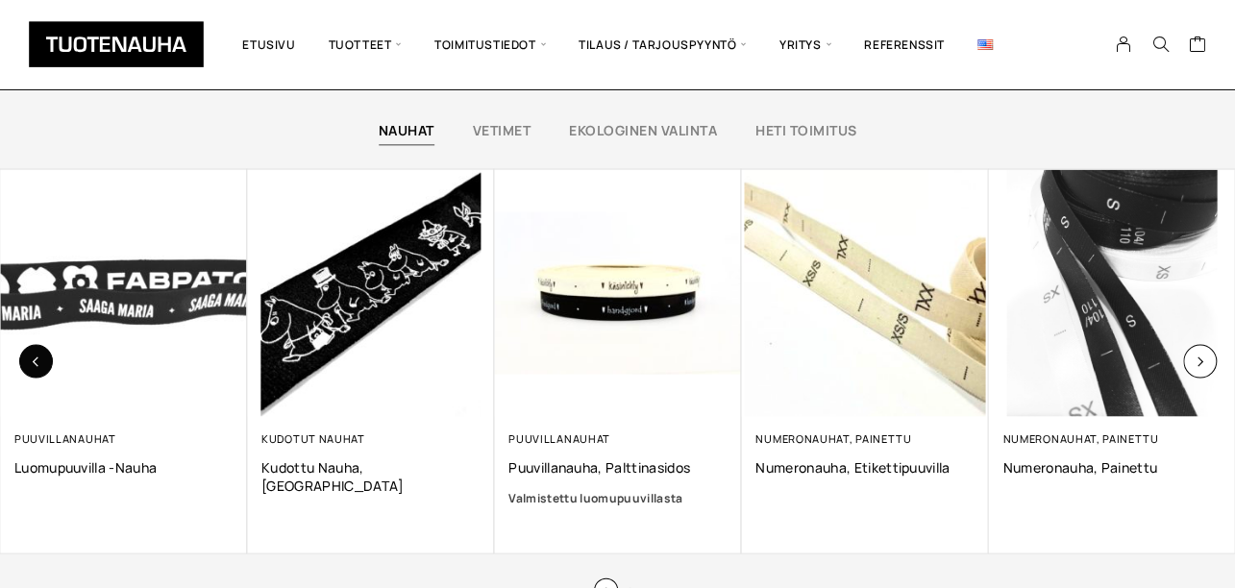
click at [40, 360] on icon "button" at bounding box center [36, 361] width 11 height 11
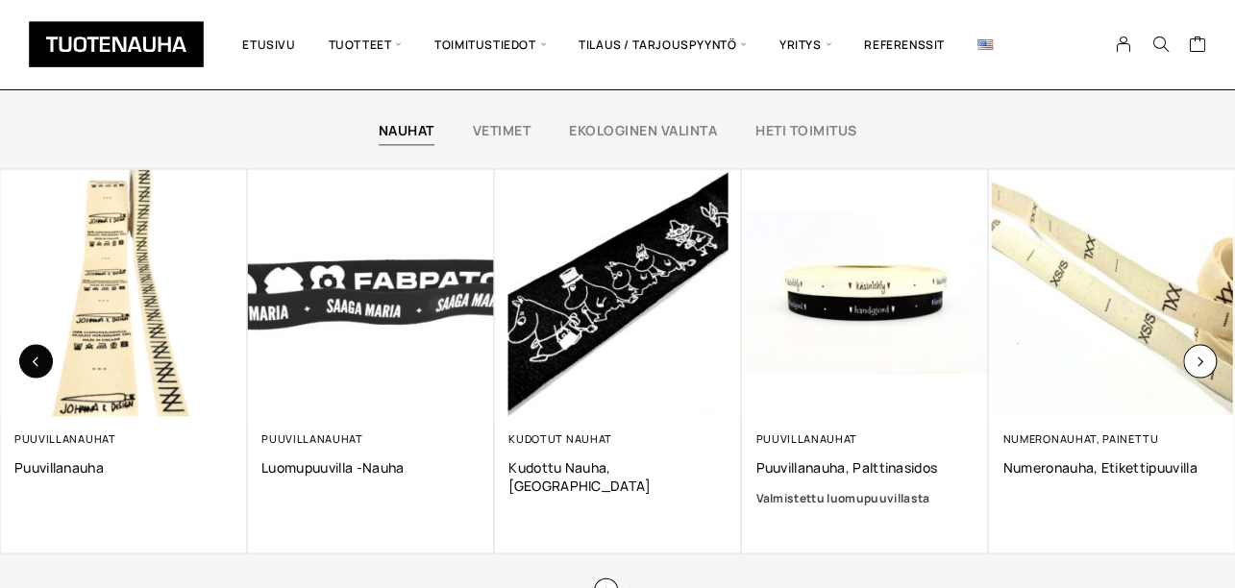
click at [40, 360] on icon "button" at bounding box center [36, 361] width 11 height 11
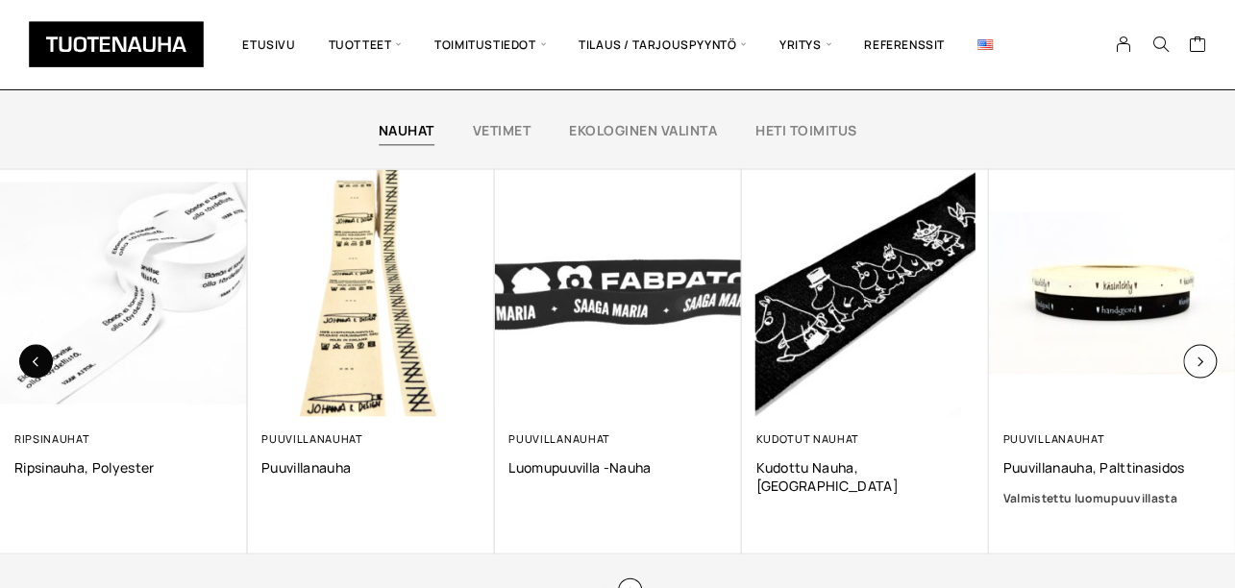
click at [40, 360] on icon "button" at bounding box center [36, 361] width 11 height 11
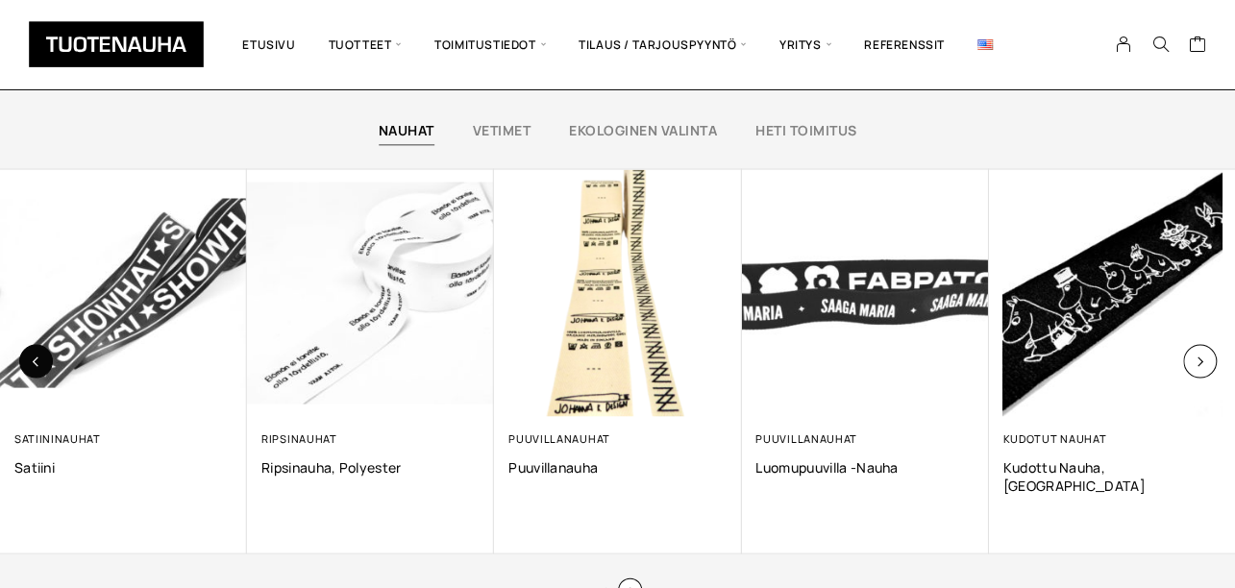
click at [40, 360] on icon "button" at bounding box center [36, 361] width 11 height 11
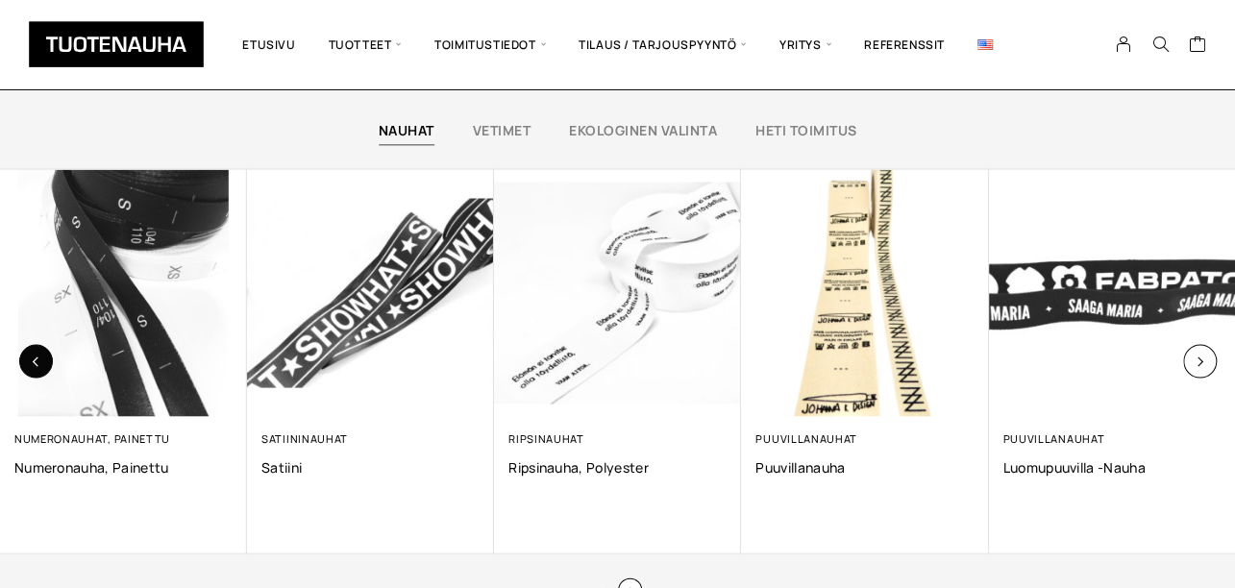
click at [40, 360] on icon "button" at bounding box center [36, 361] width 11 height 11
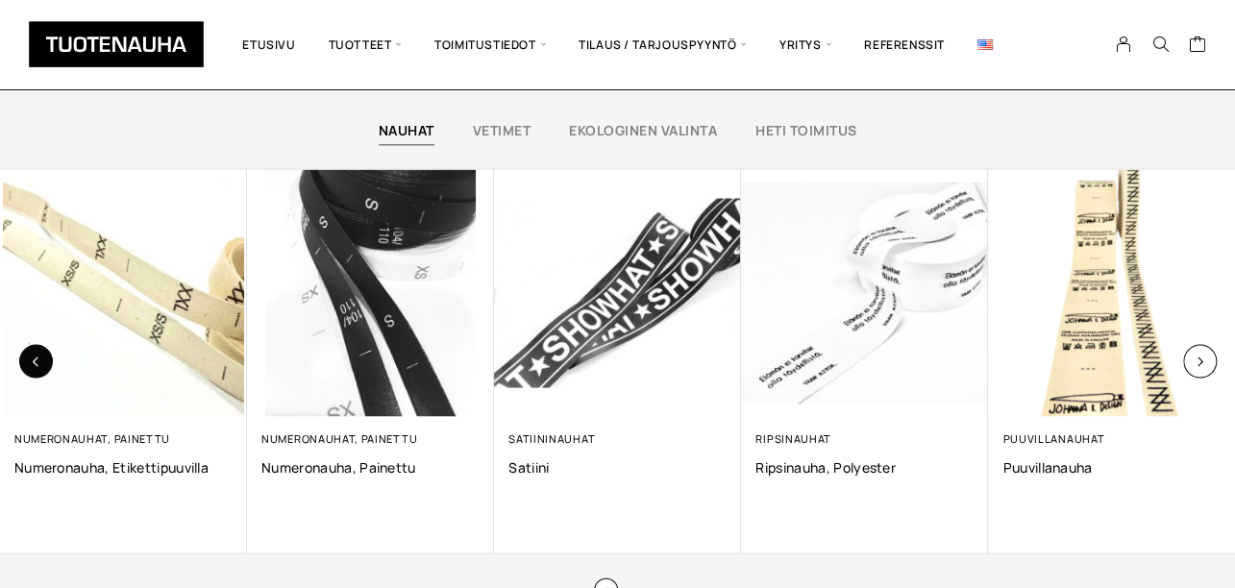
click at [40, 360] on icon "button" at bounding box center [36, 361] width 11 height 11
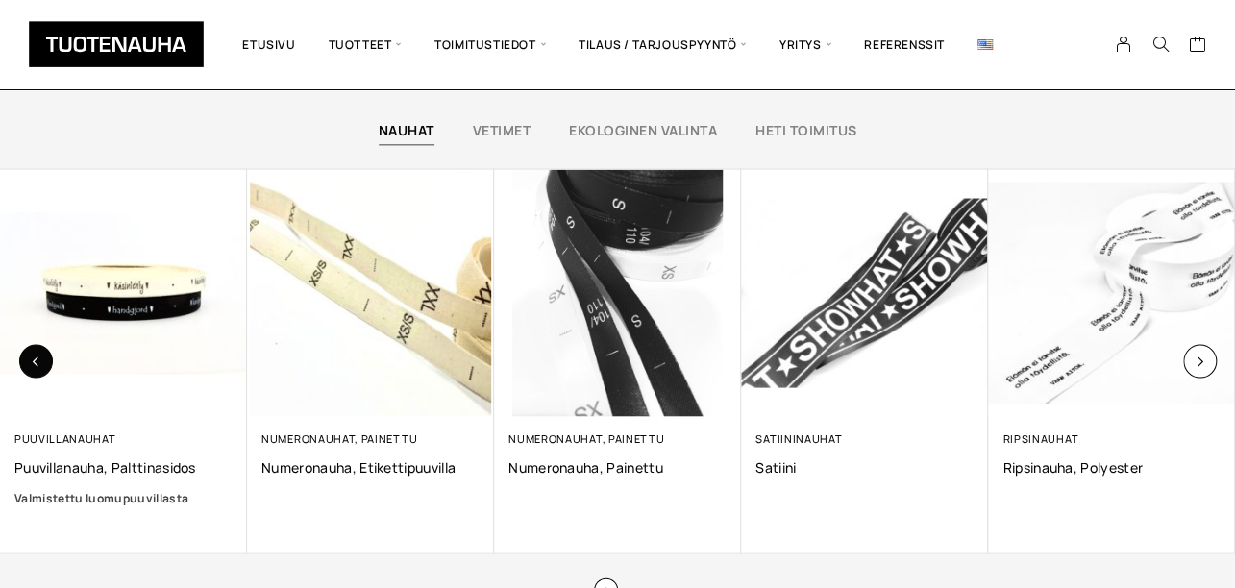
click at [40, 360] on icon "button" at bounding box center [36, 361] width 11 height 11
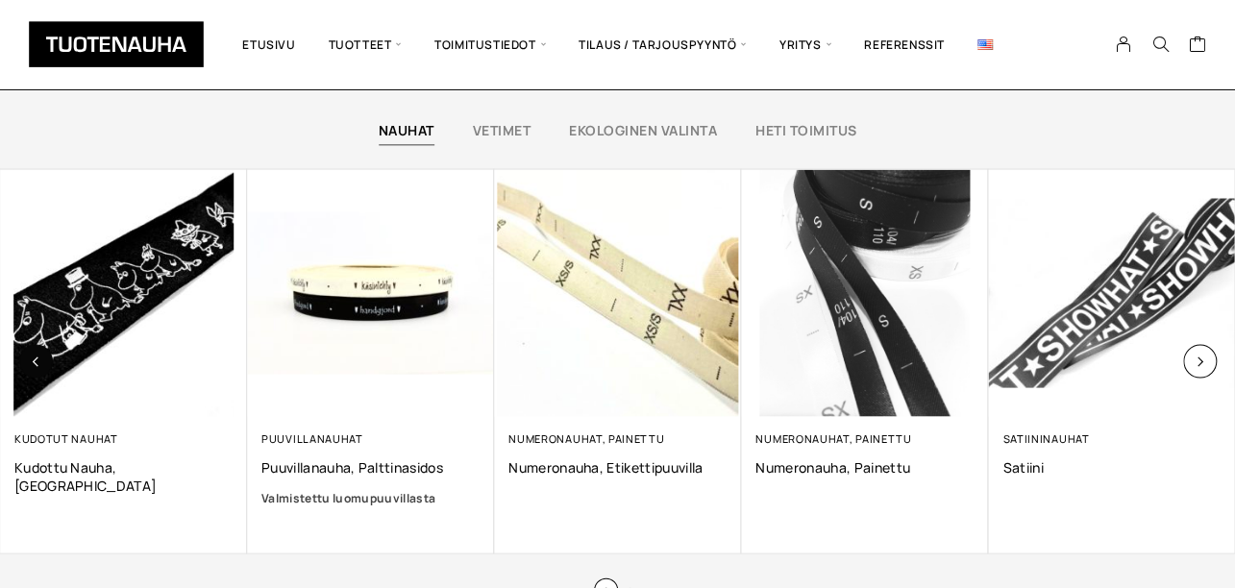
click at [40, 360] on icon "button" at bounding box center [36, 361] width 11 height 11
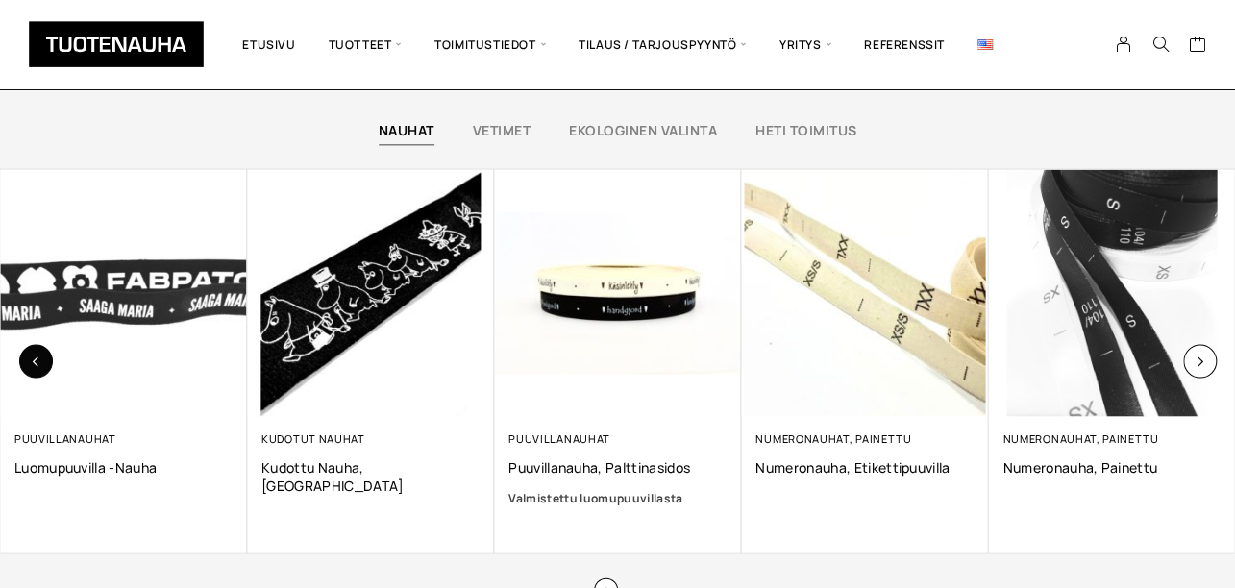
click at [40, 360] on icon "button" at bounding box center [36, 361] width 11 height 11
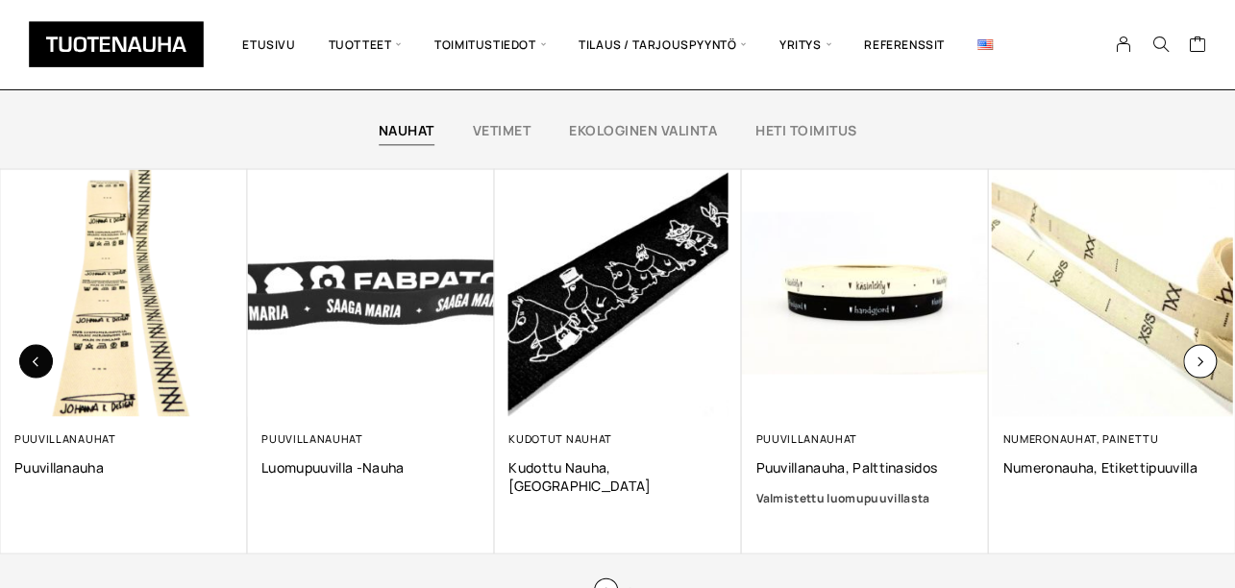
click at [40, 360] on icon "button" at bounding box center [36, 361] width 11 height 11
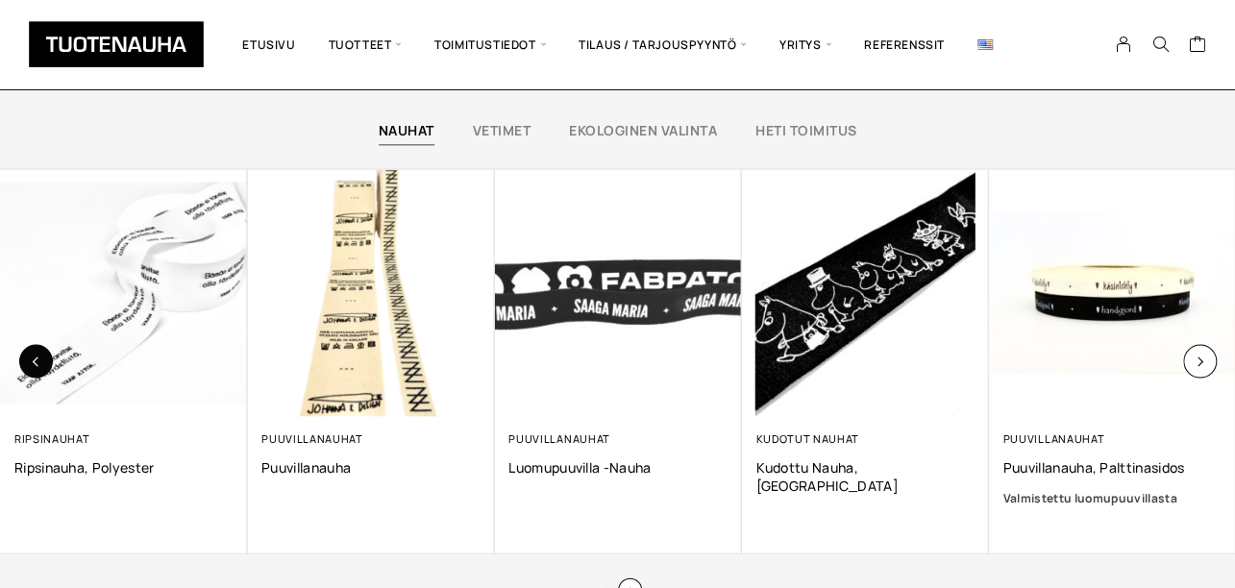
click at [40, 360] on icon "button" at bounding box center [36, 361] width 11 height 11
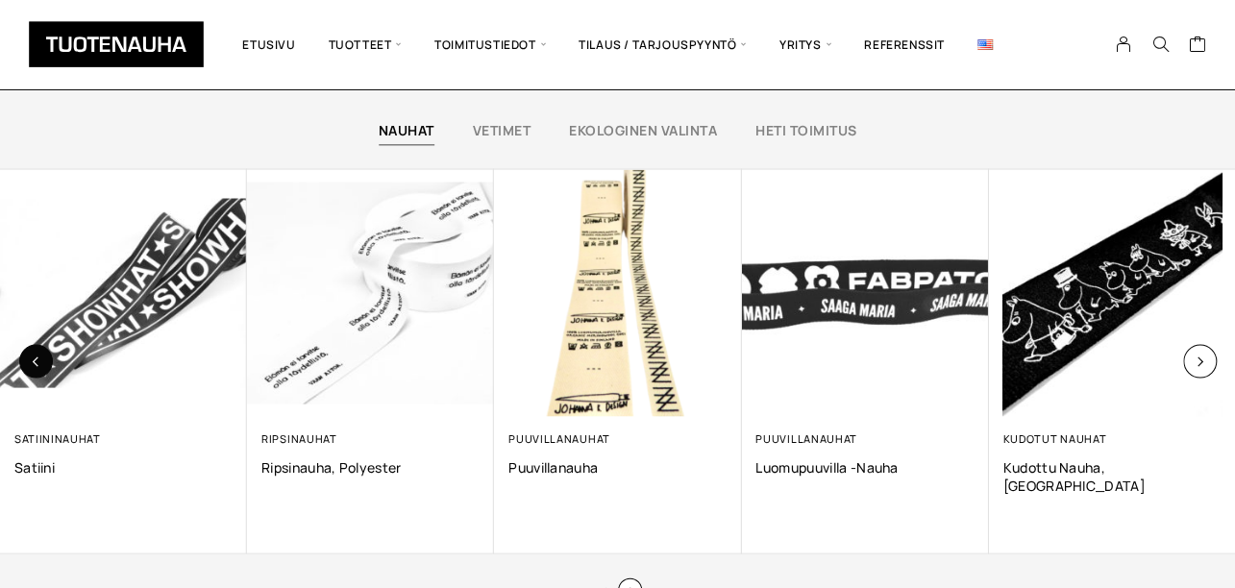
click at [40, 360] on icon "button" at bounding box center [36, 361] width 11 height 11
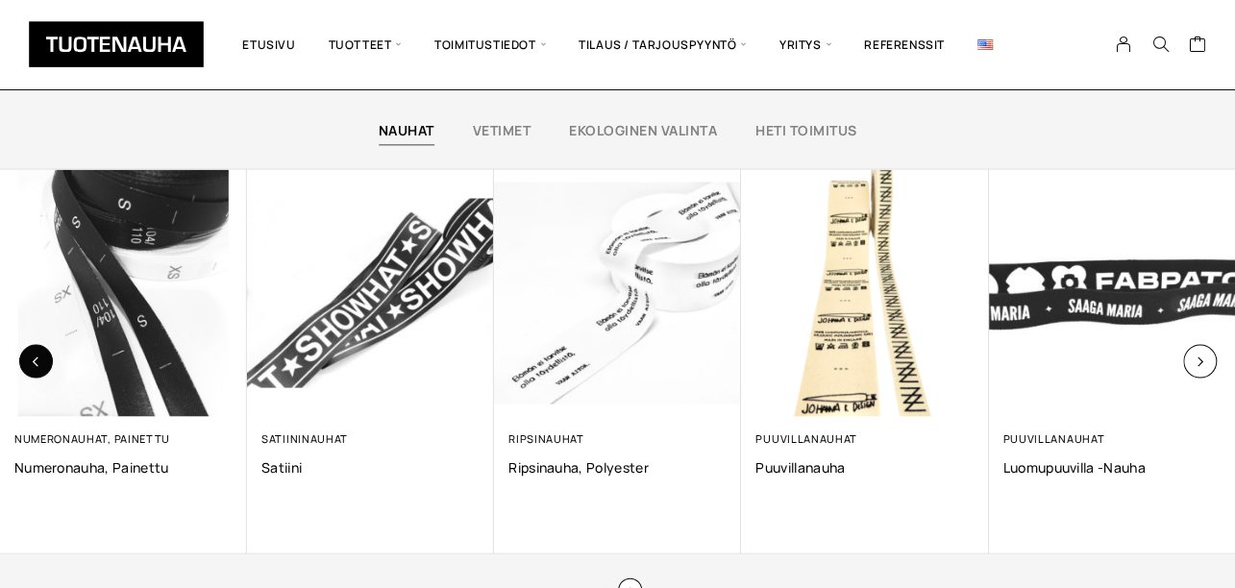
click at [40, 360] on icon "button" at bounding box center [36, 361] width 11 height 11
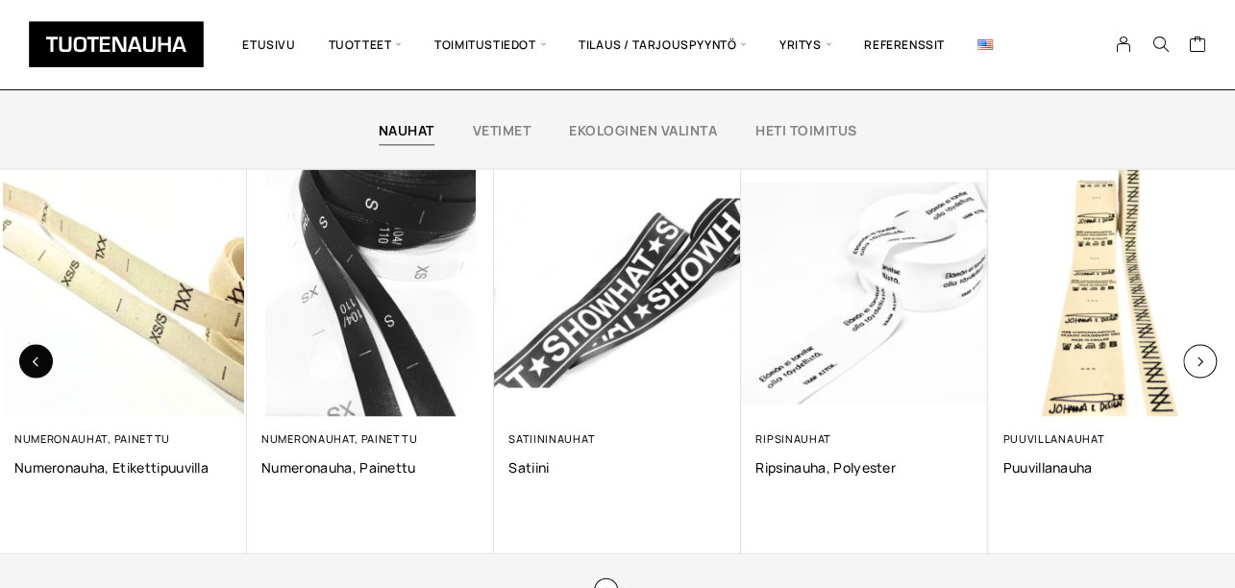
click at [40, 360] on icon "button" at bounding box center [36, 361] width 11 height 11
